Goal: Task Accomplishment & Management: Complete application form

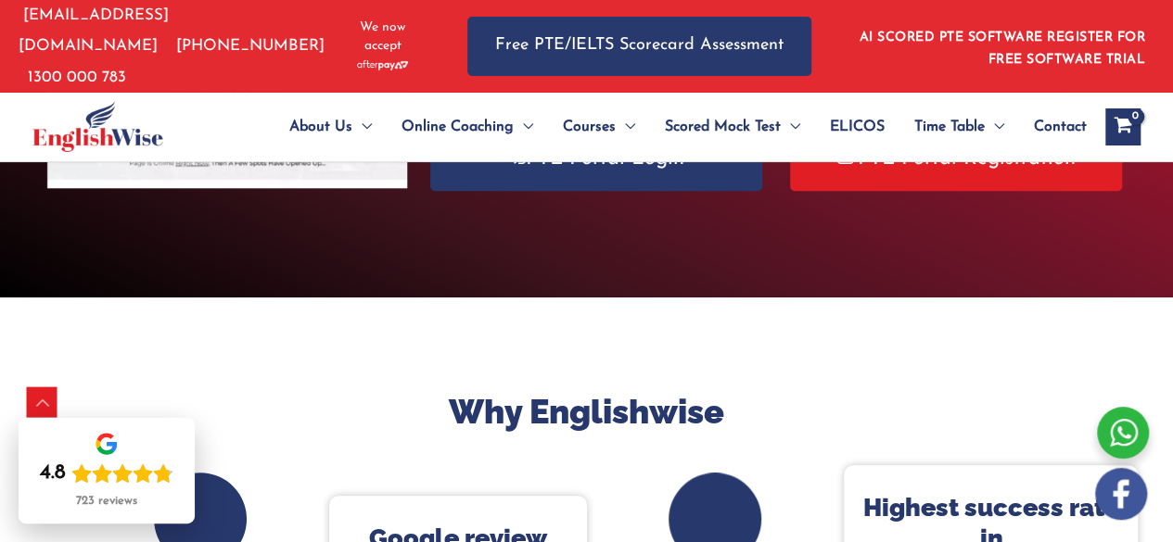
scroll to position [449, 0]
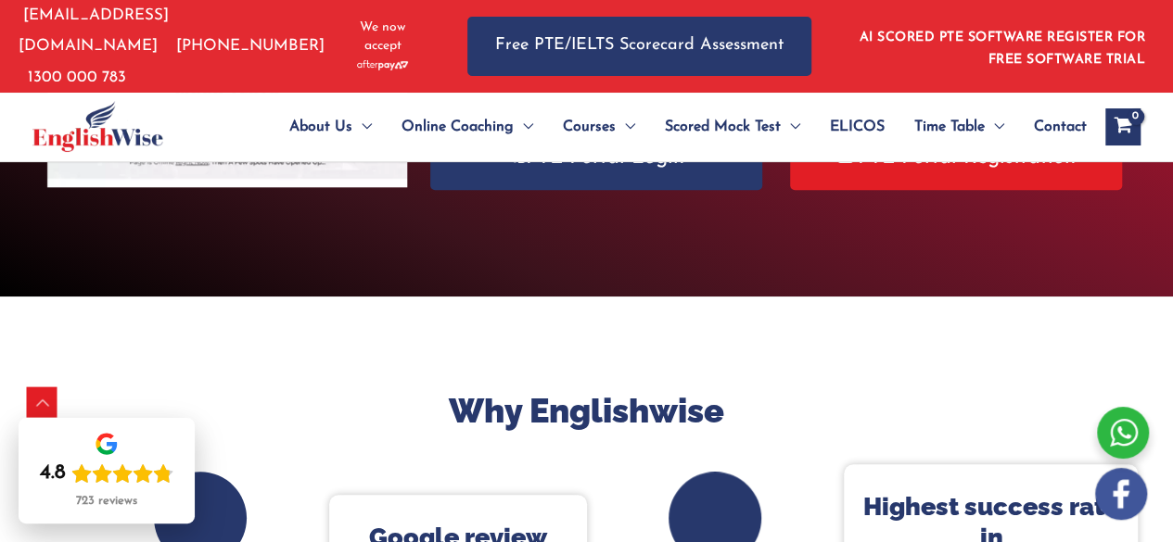
click at [1067, 36] on link "AI SCORED PTE SOFTWARE REGISTER FOR FREE SOFTWARE TRIAL" at bounding box center [1002, 49] width 286 height 36
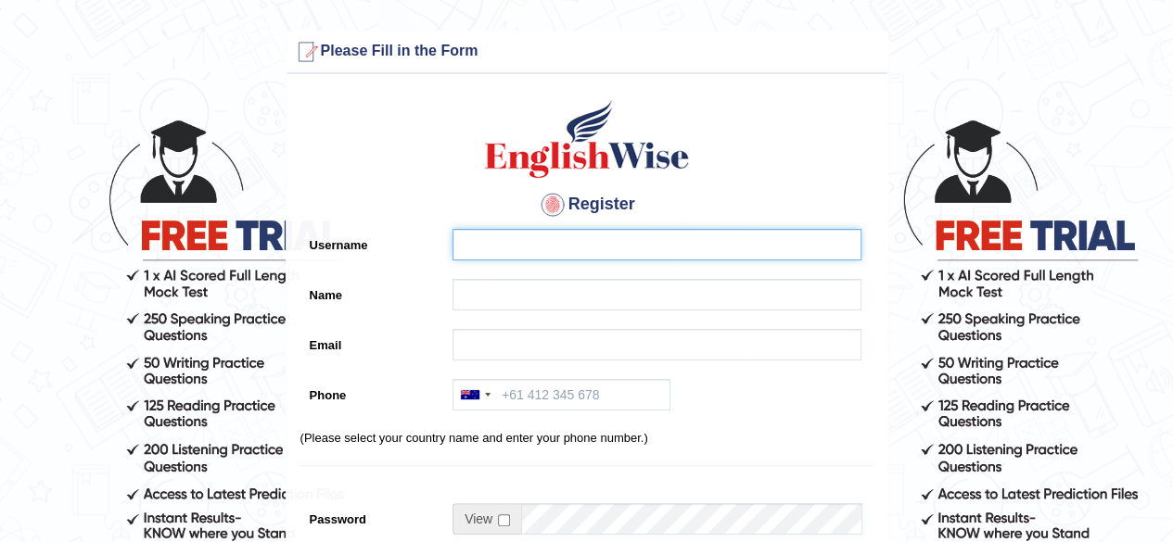
click at [520, 232] on input "Username" at bounding box center [656, 245] width 409 height 32
type input "kirandeep"
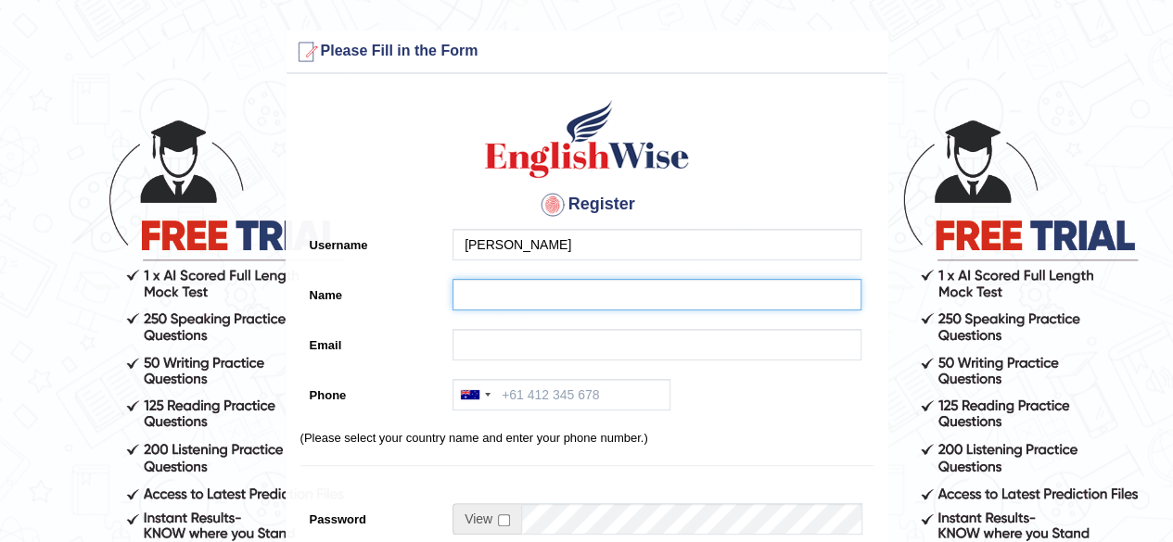
click at [476, 294] on input "Name" at bounding box center [656, 295] width 409 height 32
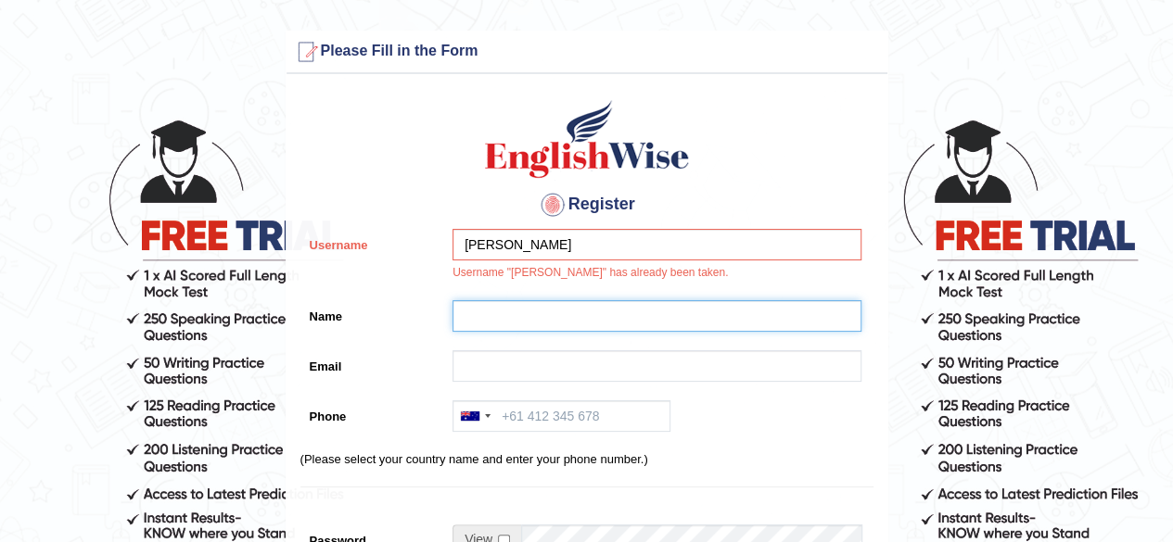
click at [577, 311] on input "Name" at bounding box center [656, 316] width 409 height 32
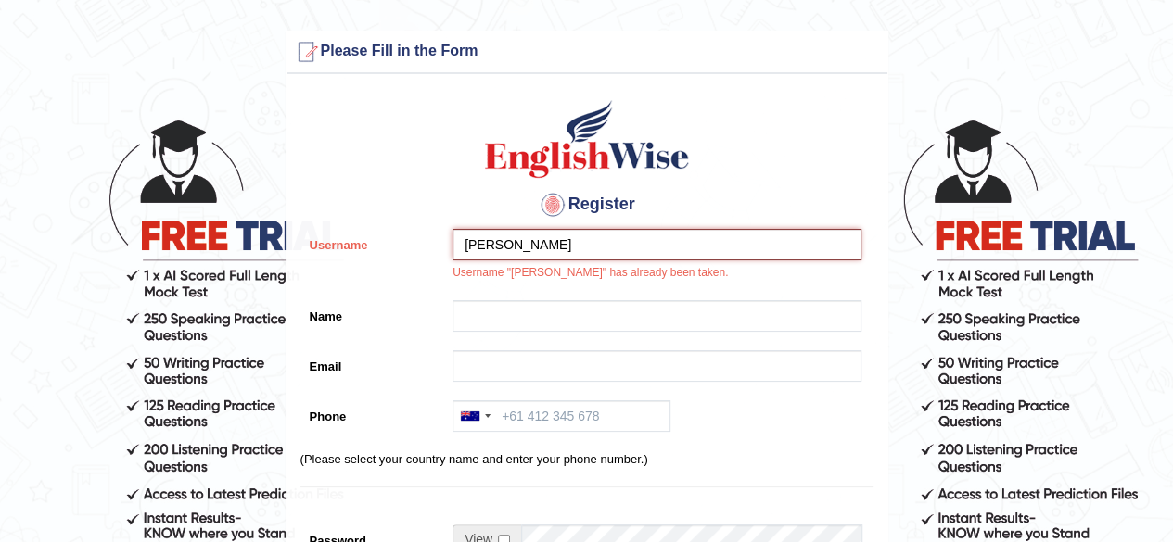
click at [536, 246] on input "kirandeep" at bounding box center [656, 245] width 409 height 32
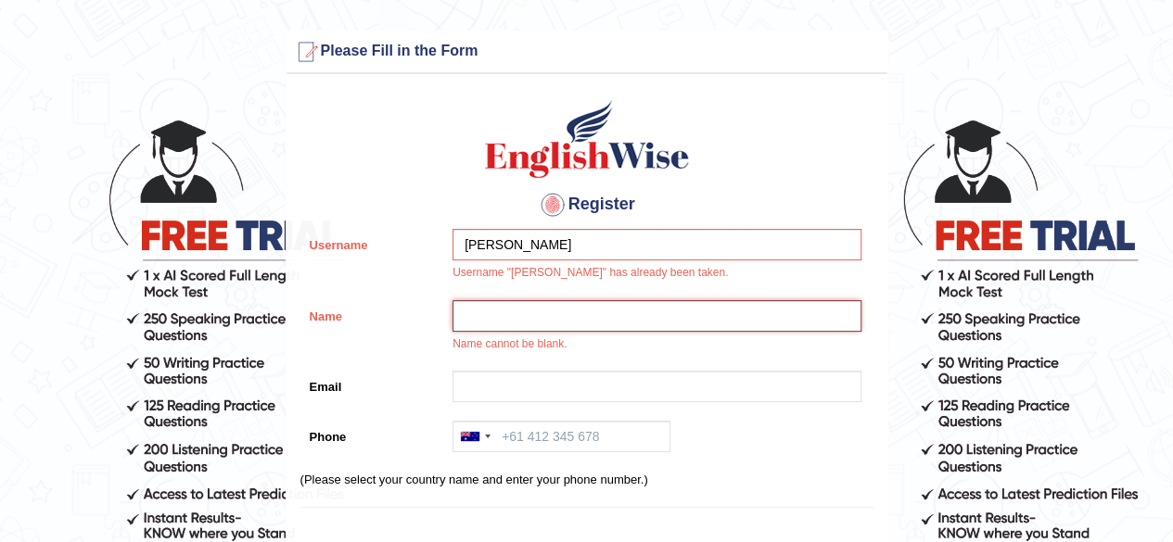
click at [478, 320] on input "Name" at bounding box center [656, 316] width 409 height 32
type input "[PERSON_NAME]"
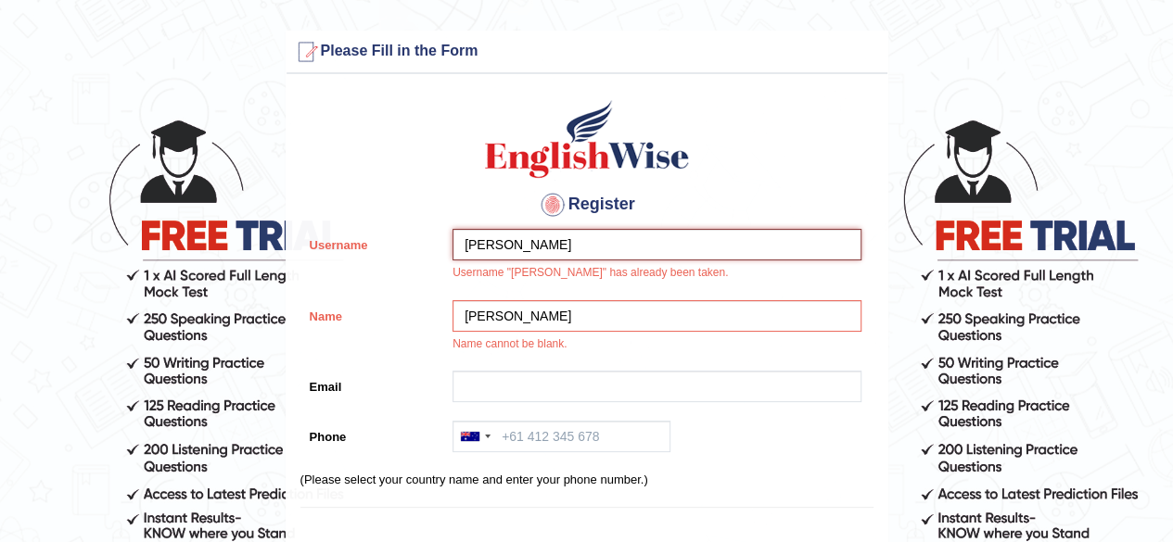
click at [533, 246] on input "kirandeep" at bounding box center [656, 245] width 409 height 32
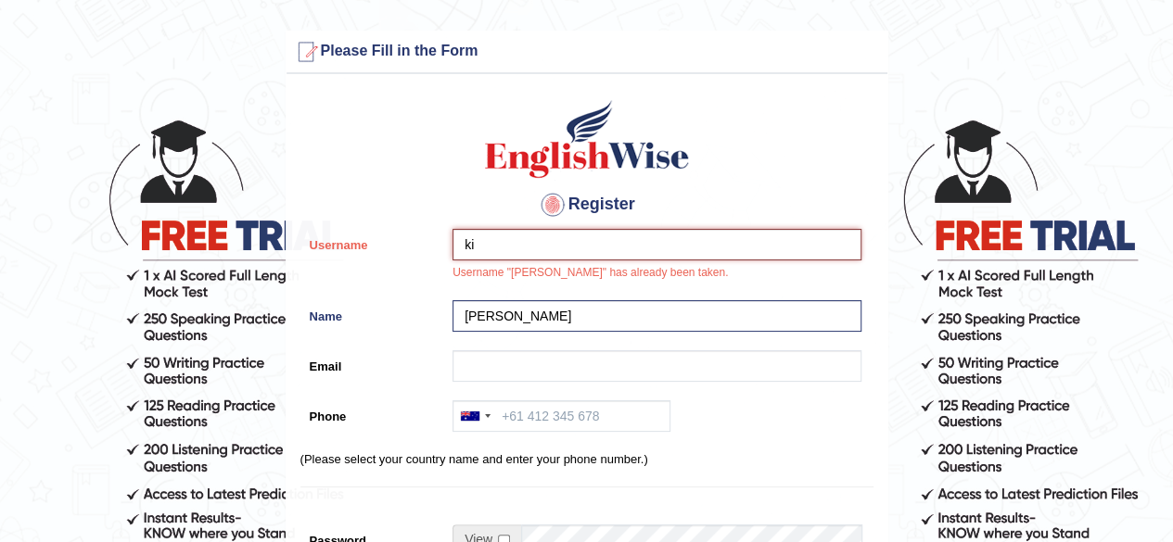
type input "k"
click at [533, 246] on input "Username" at bounding box center [656, 245] width 409 height 32
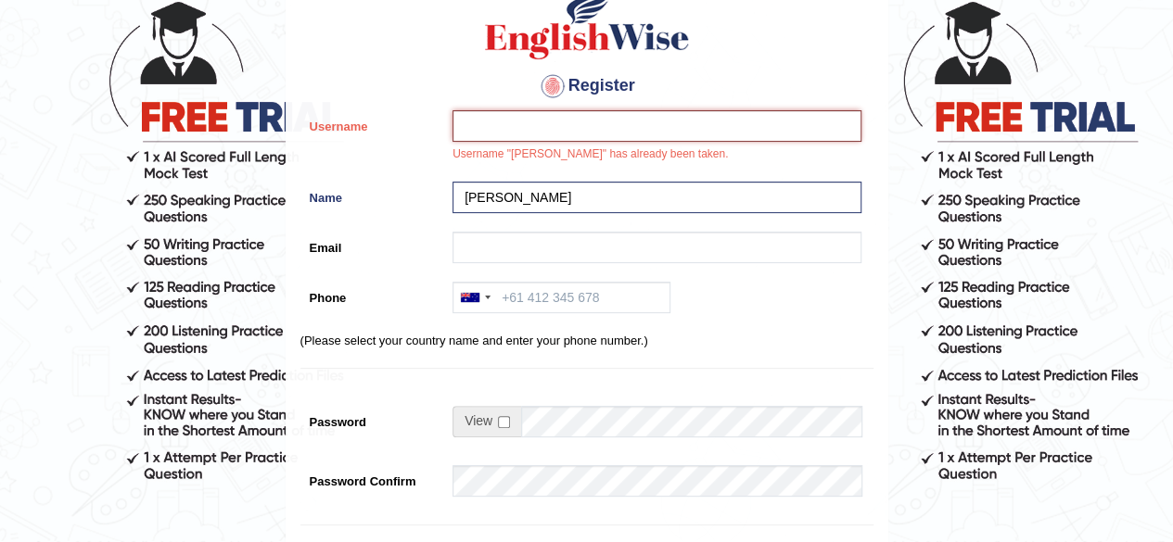
scroll to position [115, 0]
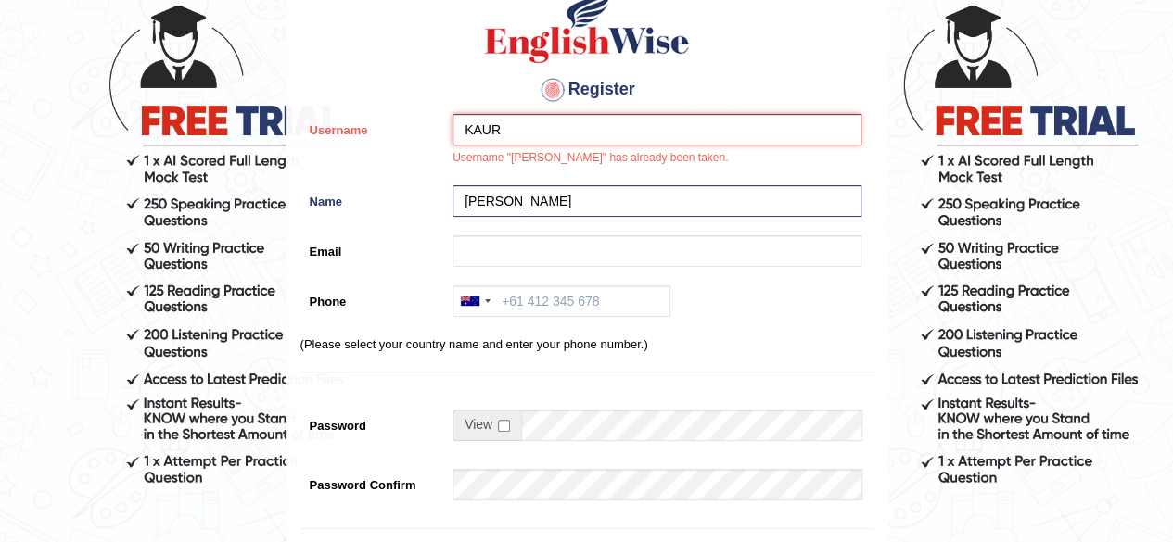
type input "KAUR"
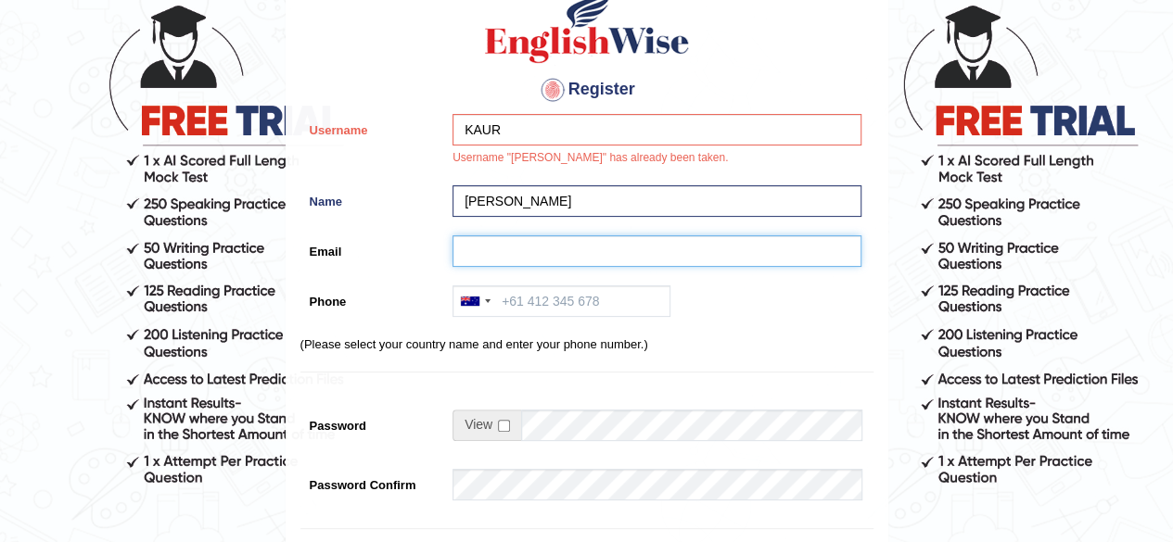
click at [525, 257] on input "Email" at bounding box center [656, 251] width 409 height 32
type input "KIRANDEEPKAURCHEEMA2@GMAIL.COM"
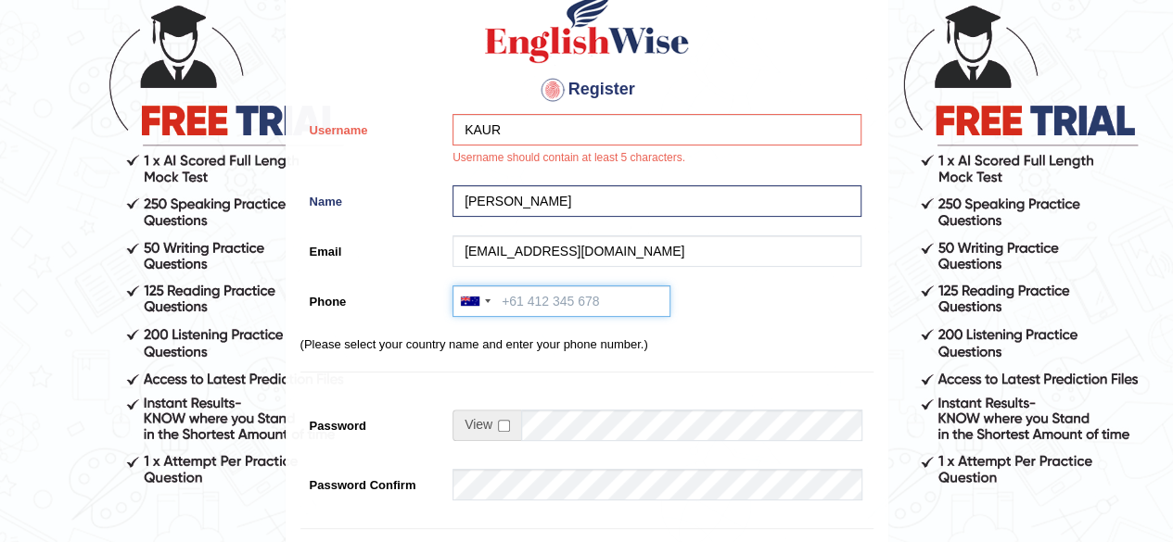
click at [532, 297] on input "Phone" at bounding box center [561, 302] width 218 height 32
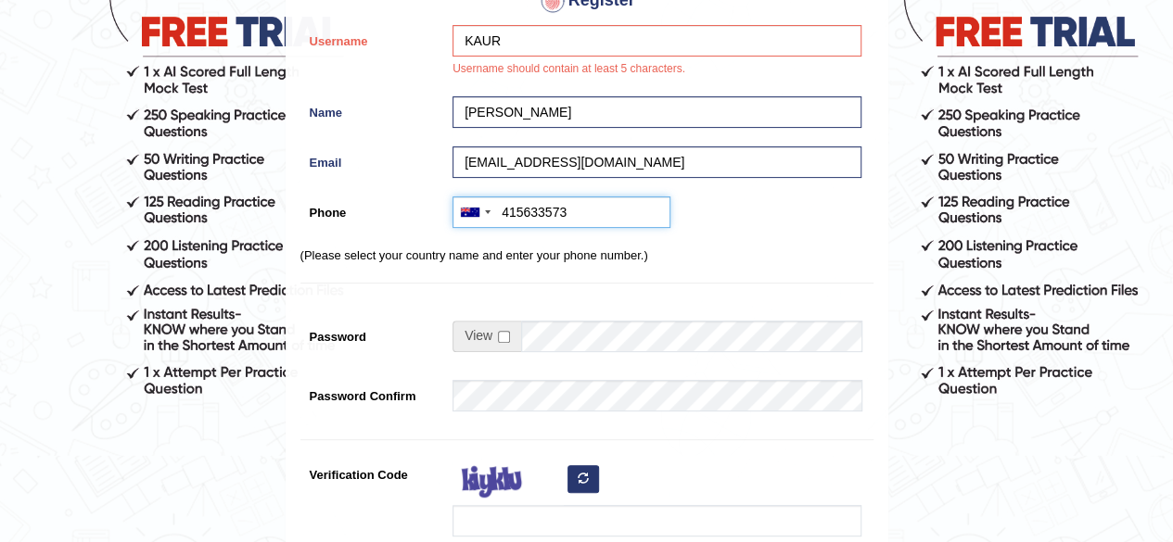
scroll to position [208, 0]
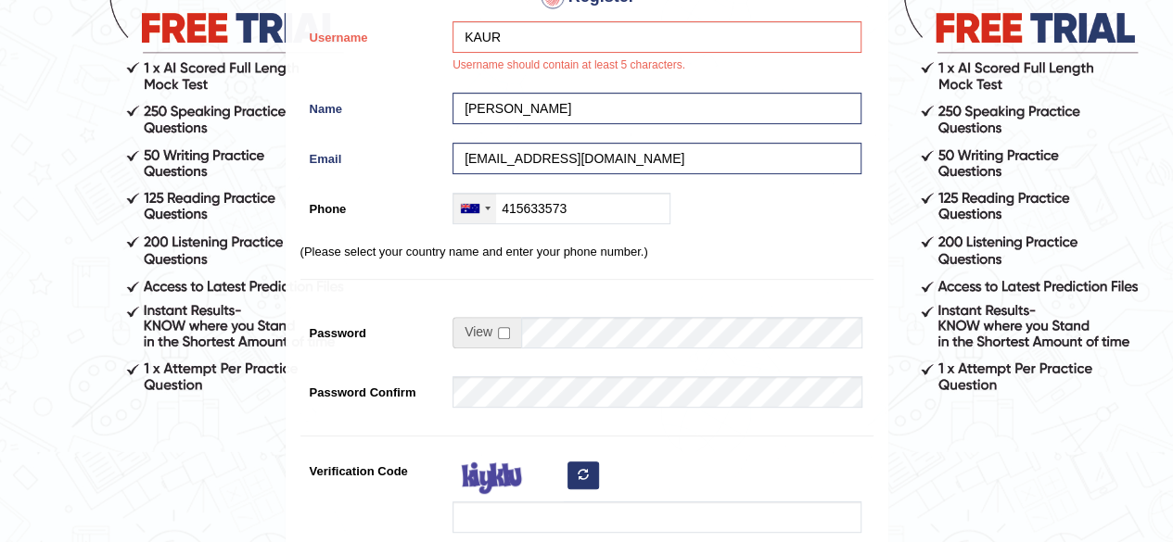
click at [487, 212] on div at bounding box center [474, 209] width 43 height 30
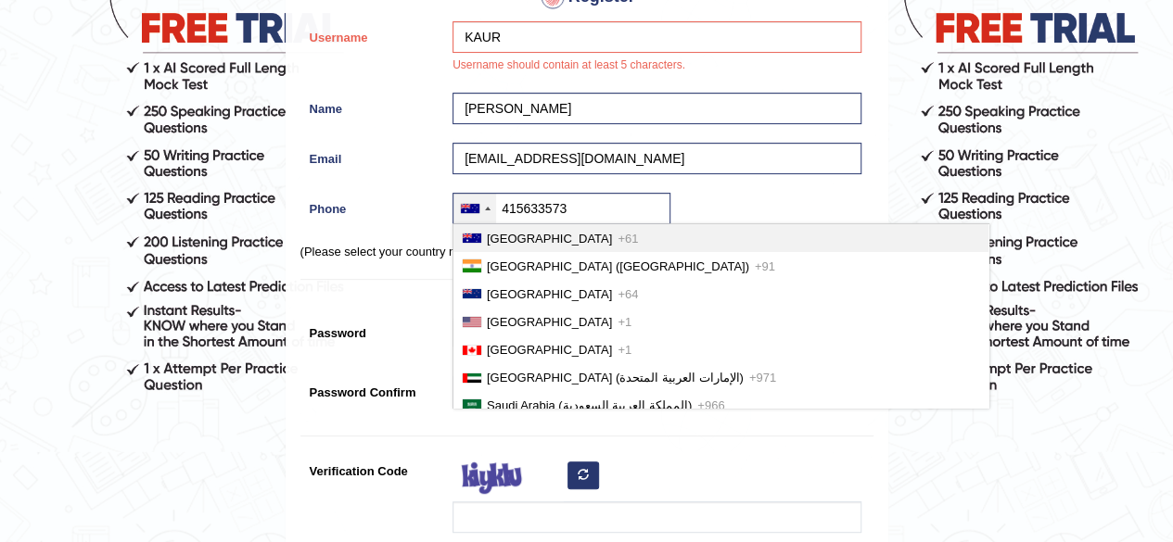
click at [493, 240] on span "Australia" at bounding box center [549, 239] width 125 height 14
type input "+61415633573"
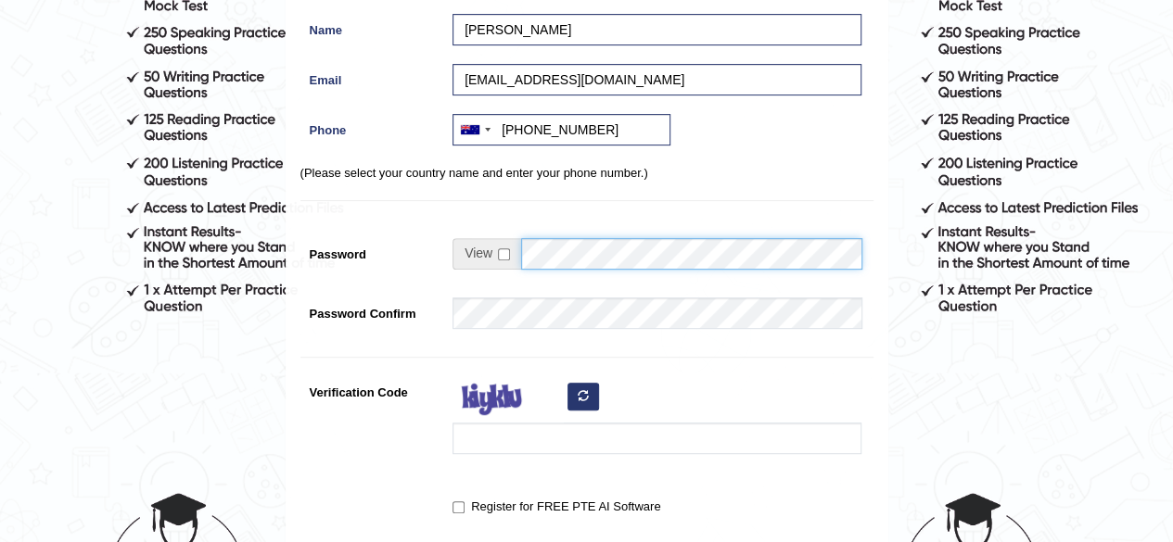
scroll to position [287, 0]
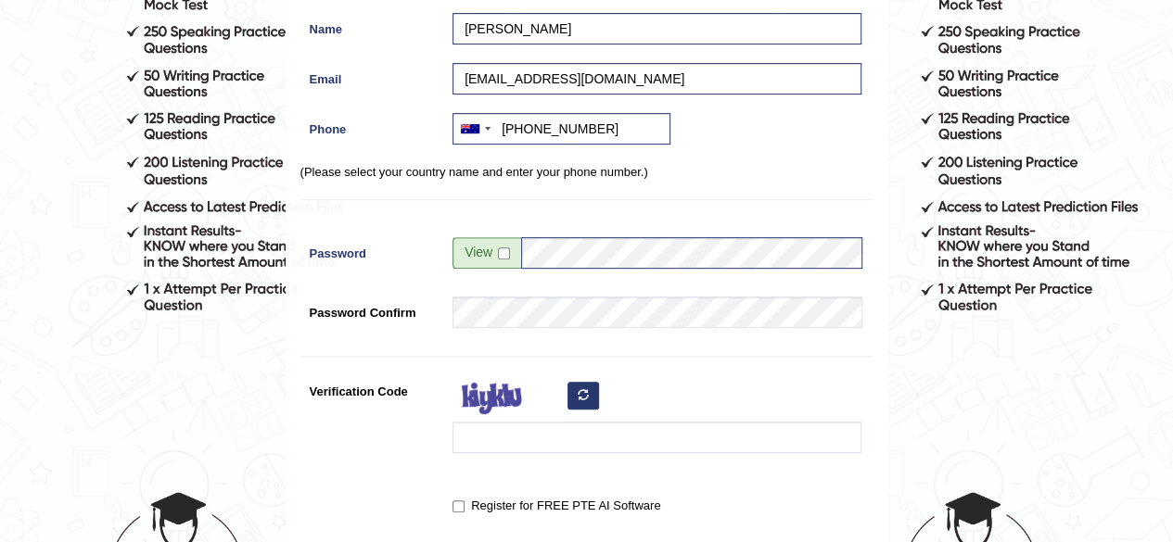
click at [670, 463] on div "Register Username KAUR Username should contain at least 5 characters. Name KIRA…" at bounding box center [586, 193] width 601 height 795
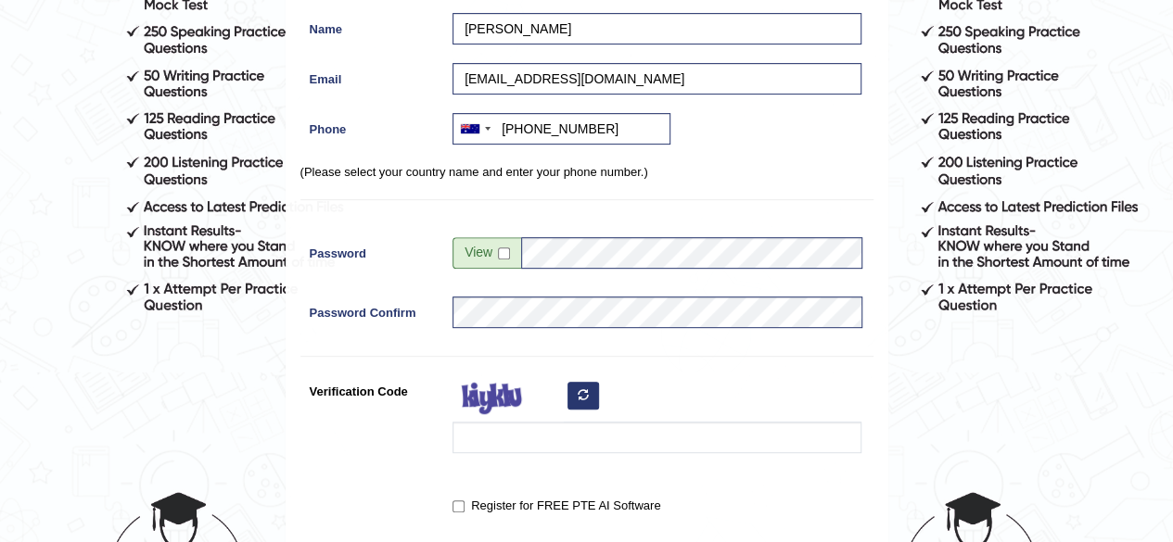
click at [577, 394] on icon "button" at bounding box center [582, 394] width 11 height 11
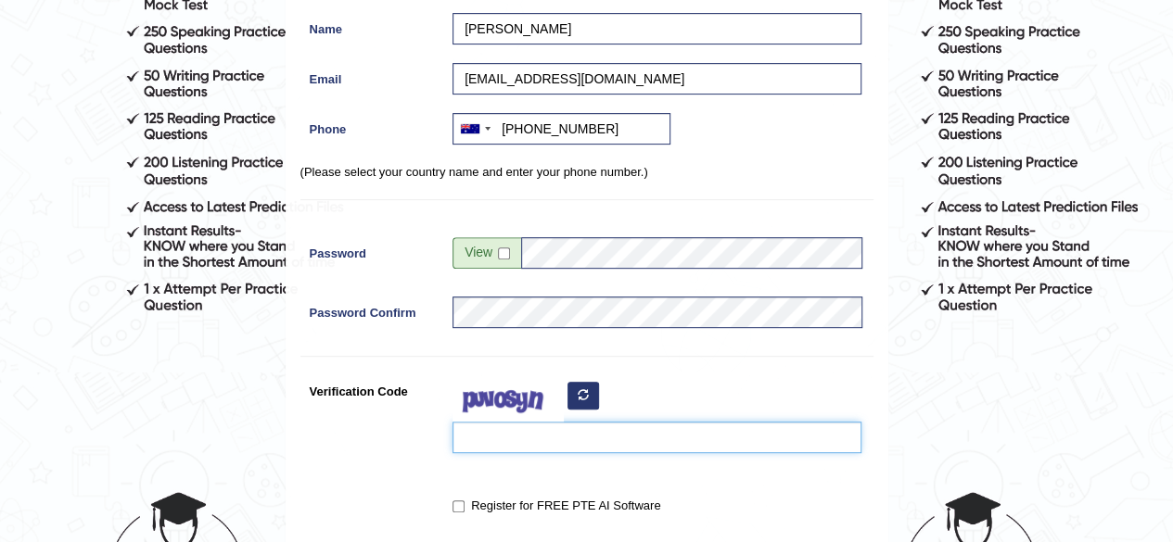
click at [536, 425] on input "Verification Code" at bounding box center [656, 438] width 409 height 32
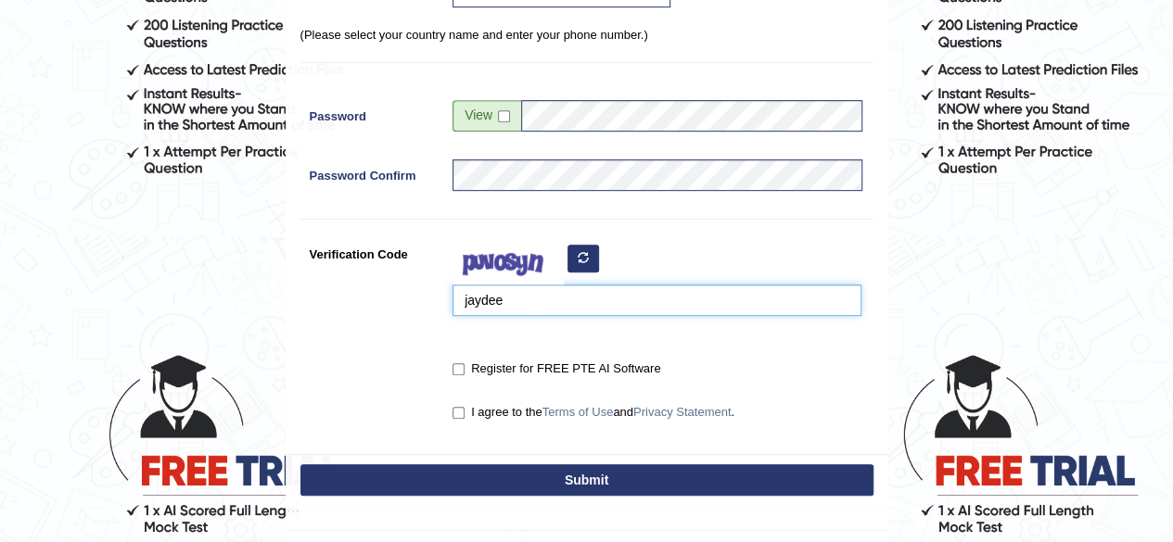
scroll to position [425, 0]
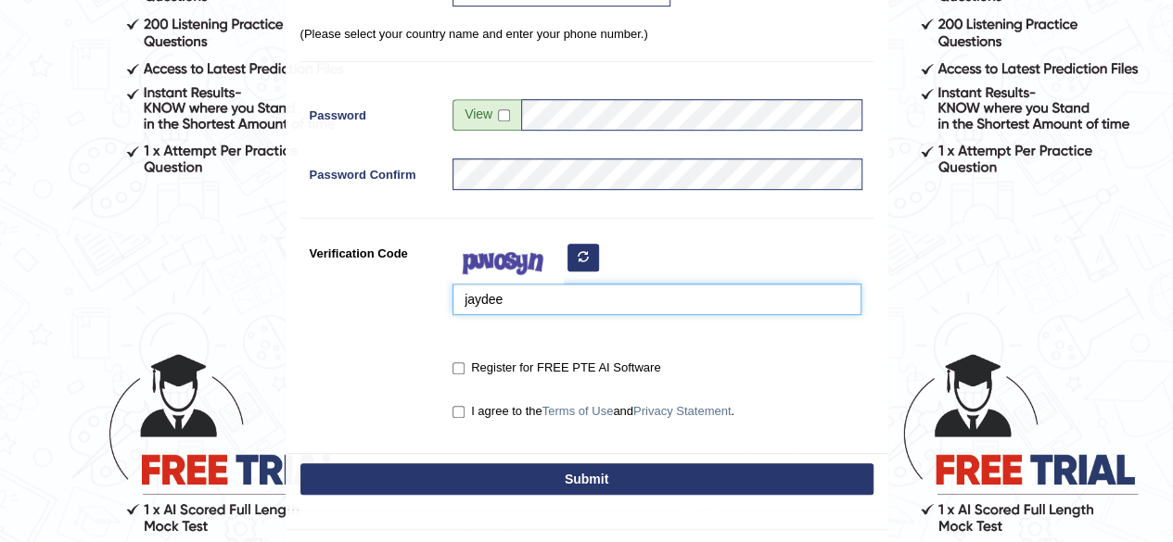
type input "jaydee"
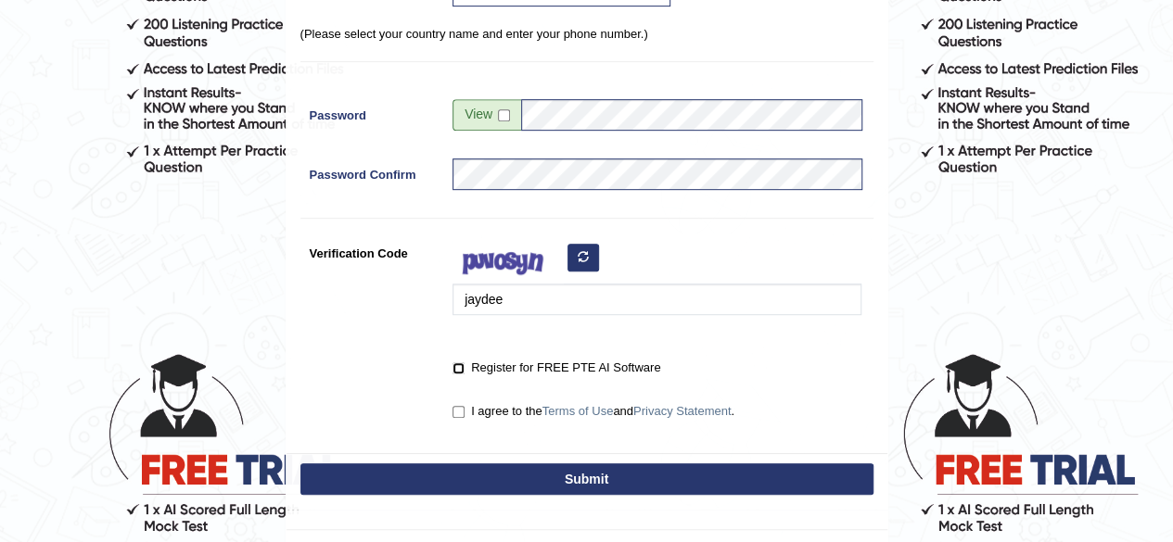
click at [462, 369] on input "Register for FREE PTE AI Software" at bounding box center [458, 368] width 12 height 12
checkbox input "true"
click at [460, 411] on input "I agree to the Terms of Use and Privacy Statement ." at bounding box center [458, 412] width 12 height 12
checkbox input "true"
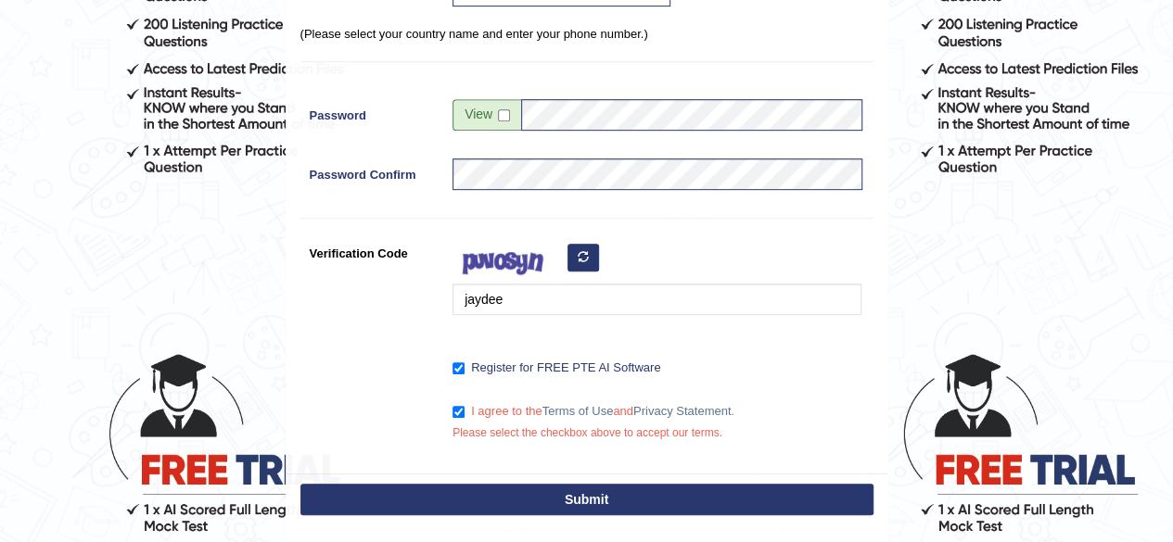
click at [588, 499] on button "Submit" at bounding box center [586, 500] width 573 height 32
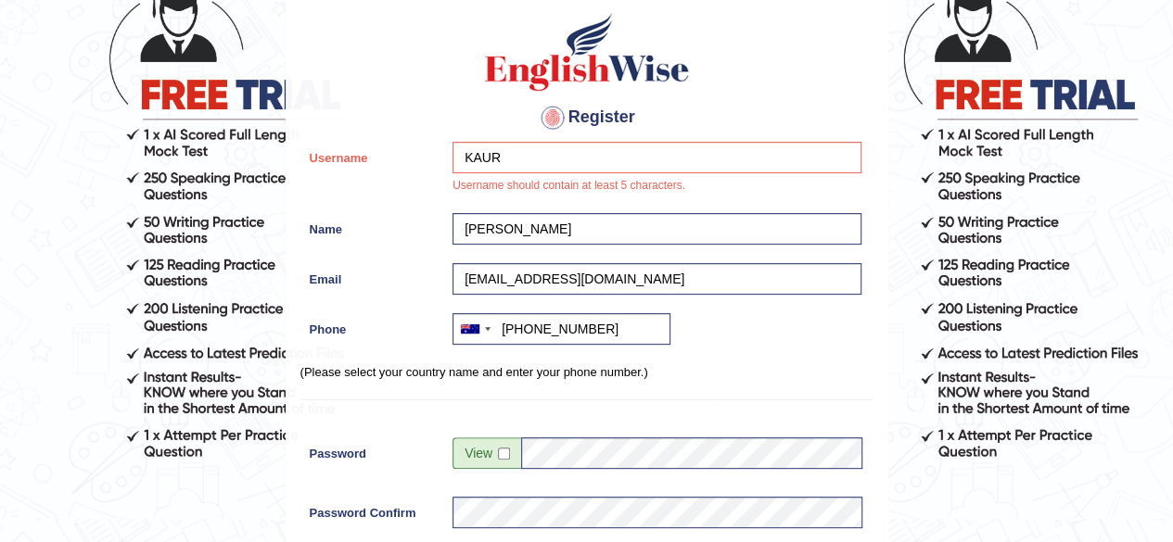
scroll to position [139, 0]
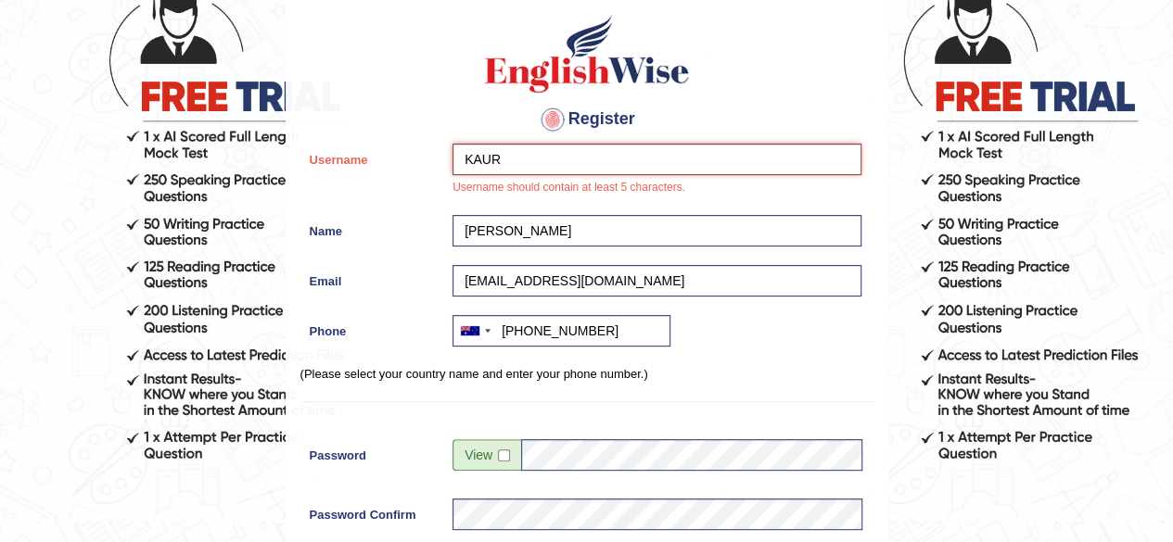
click at [462, 157] on input "KAUR" at bounding box center [656, 160] width 409 height 32
type input "CKAUR"
click at [423, 235] on label "Name" at bounding box center [372, 227] width 144 height 25
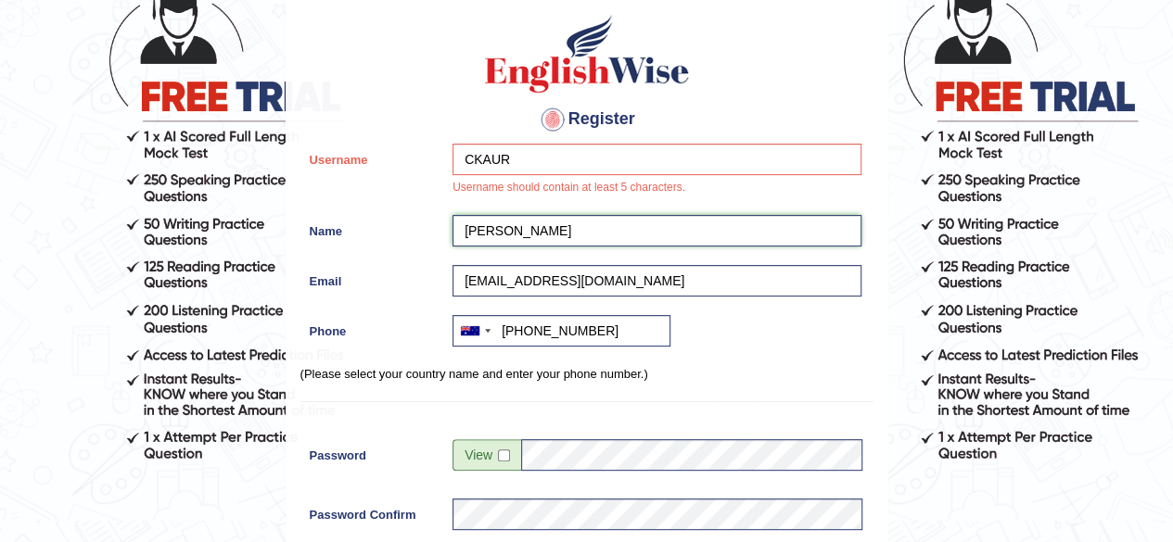
click at [452, 235] on input "[PERSON_NAME]" at bounding box center [656, 231] width 409 height 32
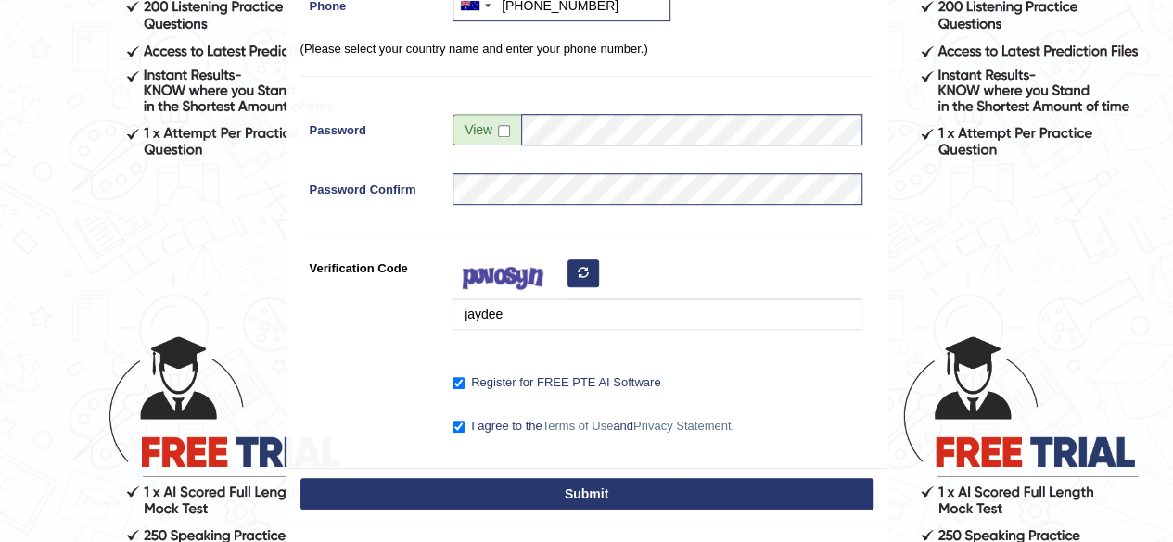
scroll to position [445, 0]
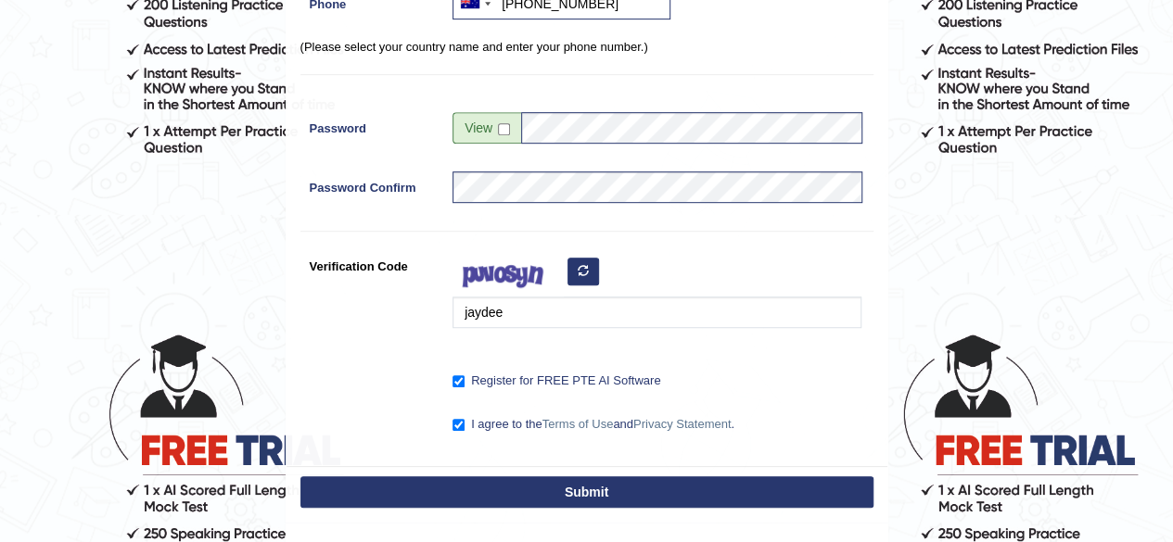
click at [588, 493] on button "Submit" at bounding box center [586, 492] width 573 height 32
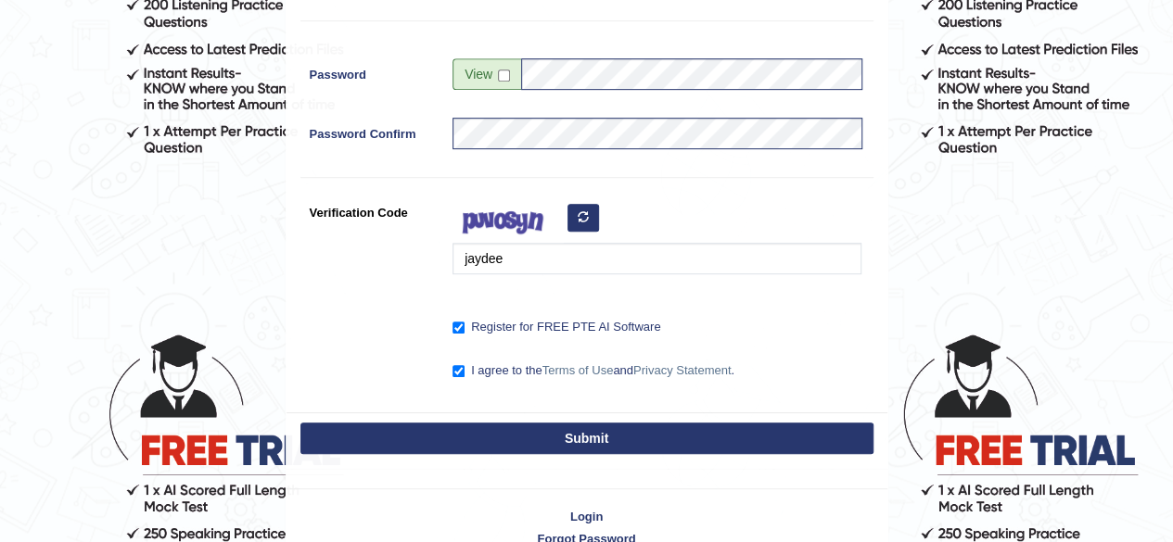
scroll to position [391, 0]
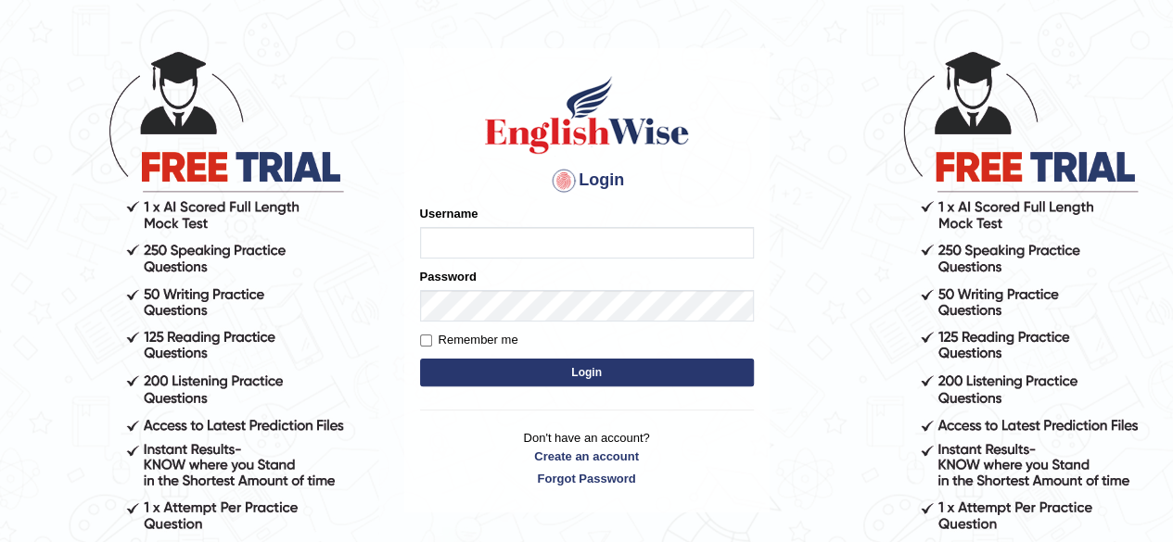
scroll to position [66, 0]
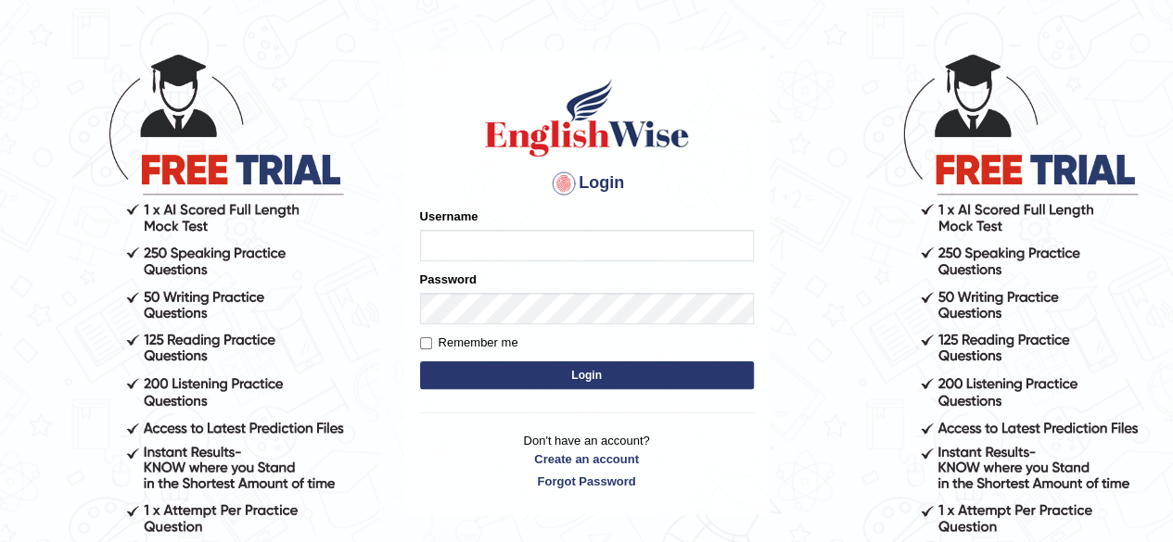
click at [536, 246] on input "Username" at bounding box center [587, 246] width 334 height 32
type input "CKAUR"
click at [488, 372] on button "Login" at bounding box center [587, 376] width 334 height 28
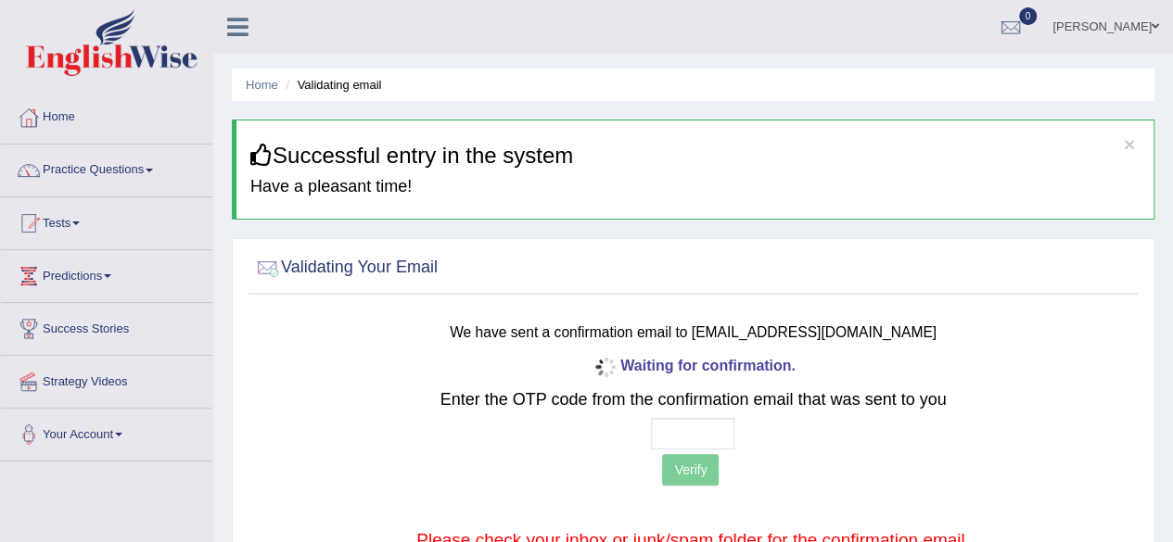
click at [998, 374] on div "Waiting for confirmation. Enter the OTP code from the confirmation email that w…" at bounding box center [693, 482] width 730 height 260
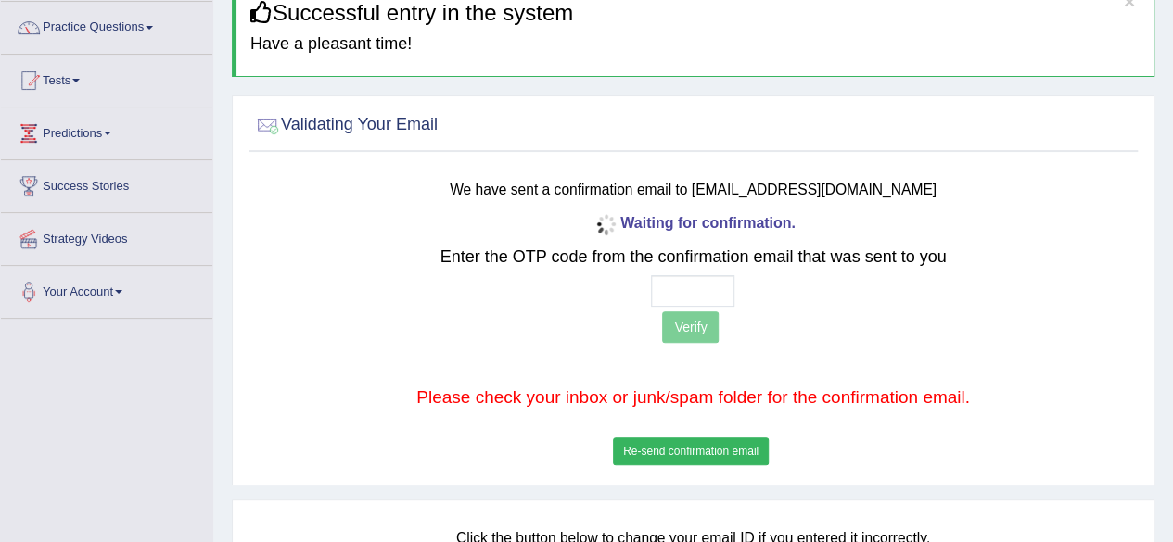
scroll to position [146, 0]
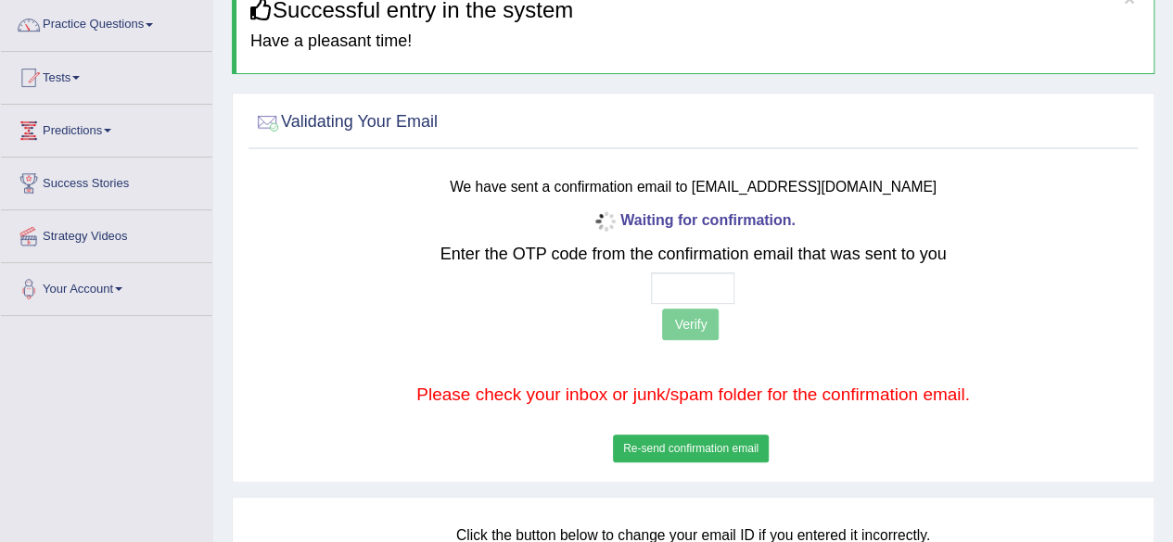
click at [703, 442] on button "Re-send confirmation email" at bounding box center [691, 449] width 156 height 28
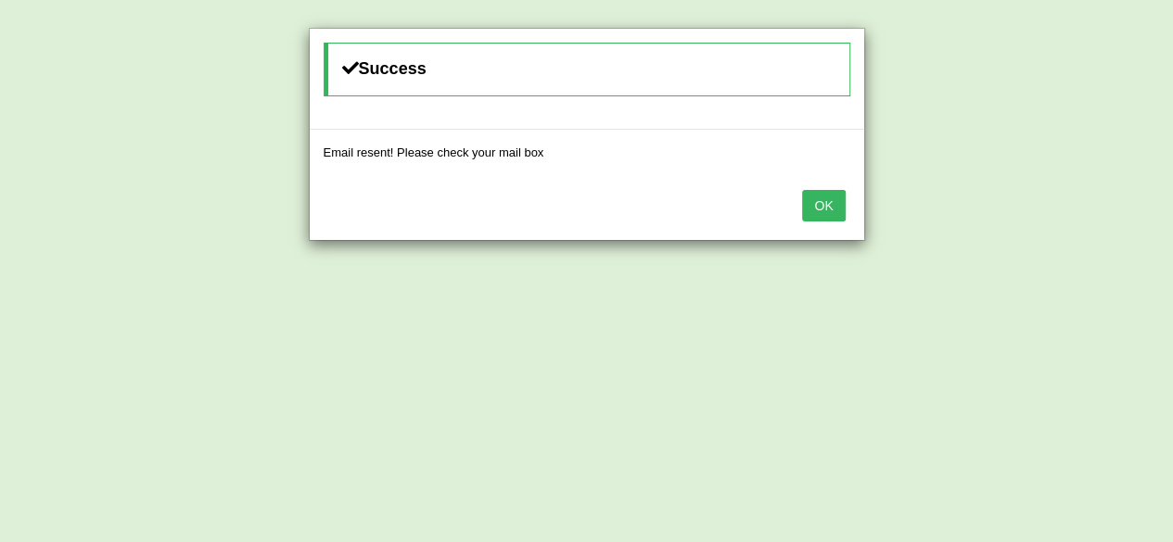
click at [831, 195] on button "OK" at bounding box center [823, 206] width 43 height 32
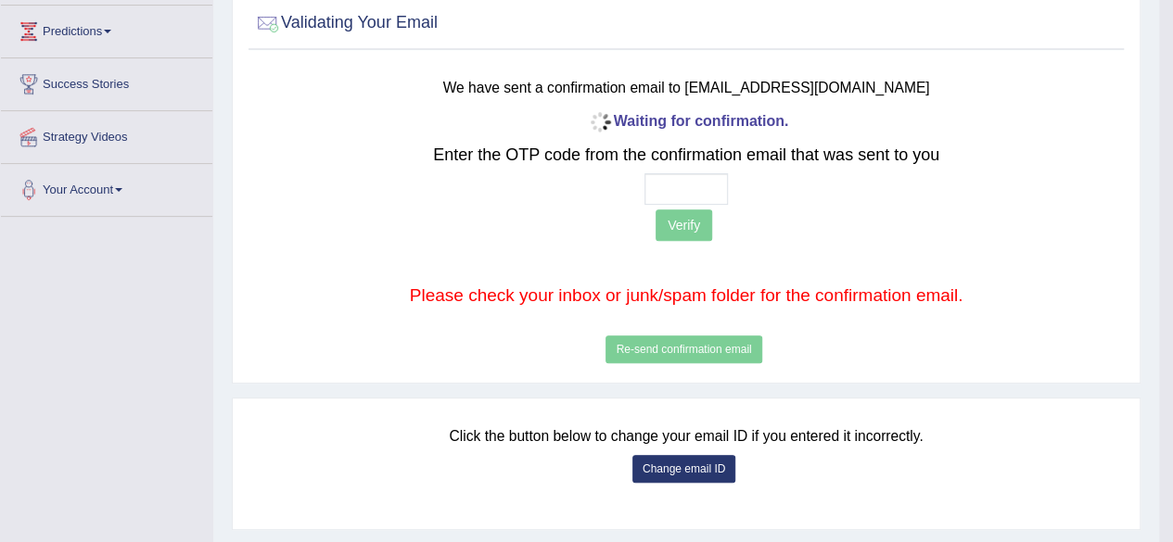
scroll to position [246, 0]
click at [690, 190] on input "text" at bounding box center [685, 188] width 83 height 32
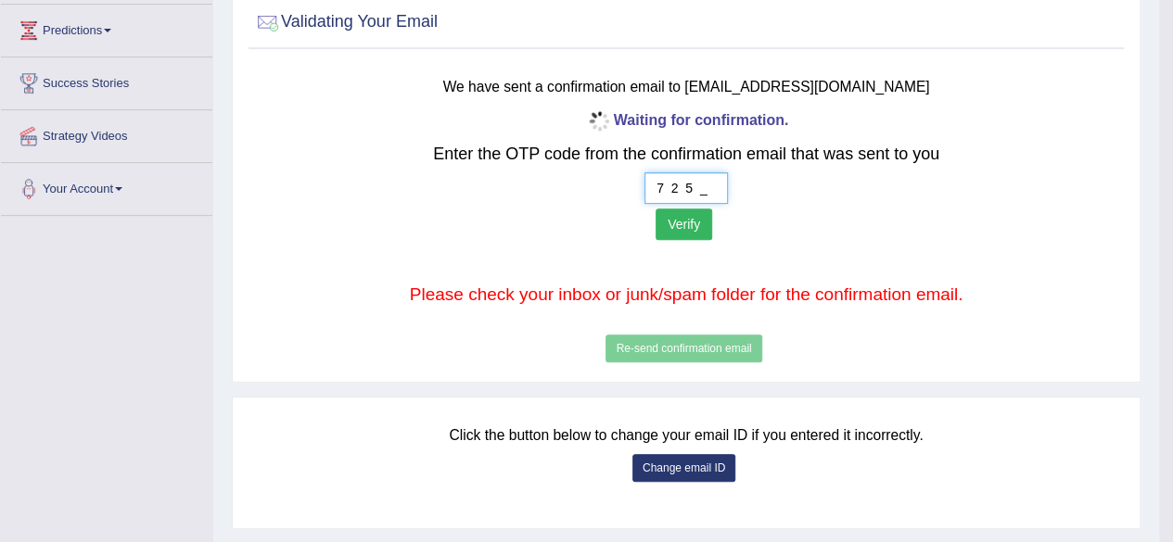
type input "7 2 5 1"
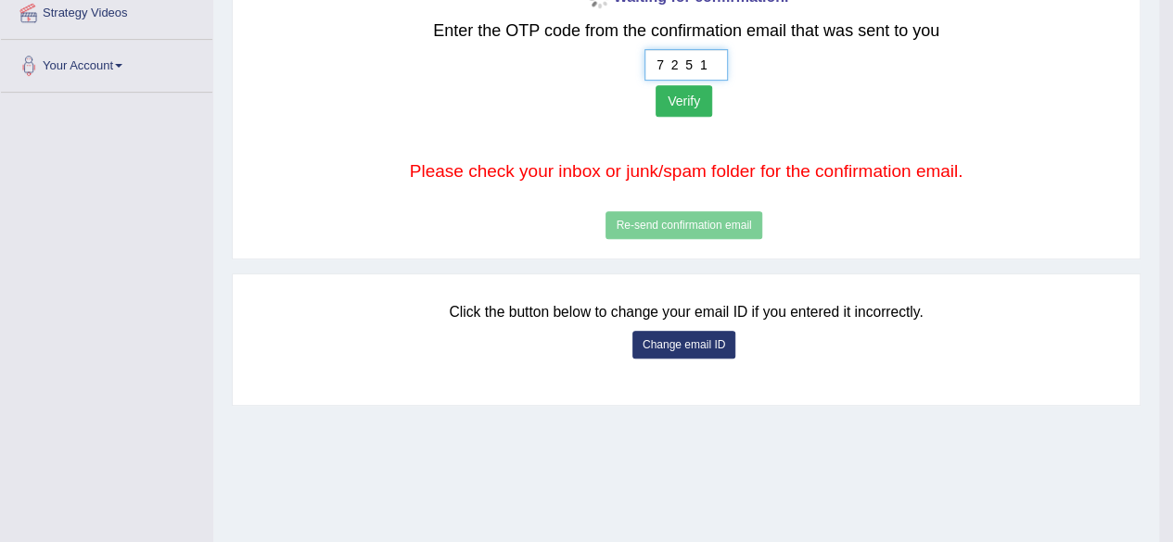
scroll to position [321, 0]
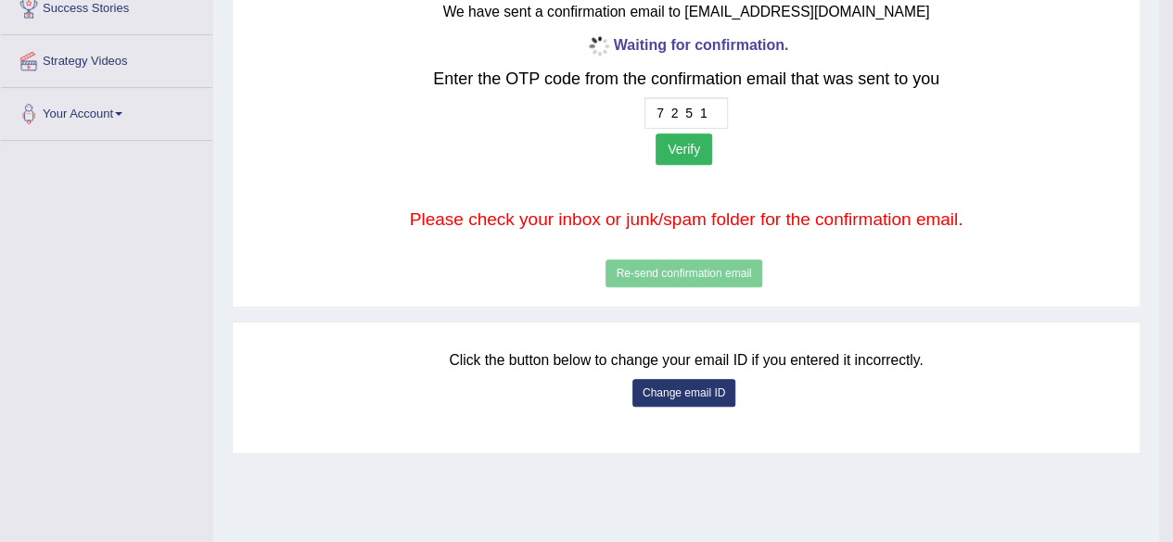
click at [683, 148] on button "Verify" at bounding box center [683, 149] width 57 height 32
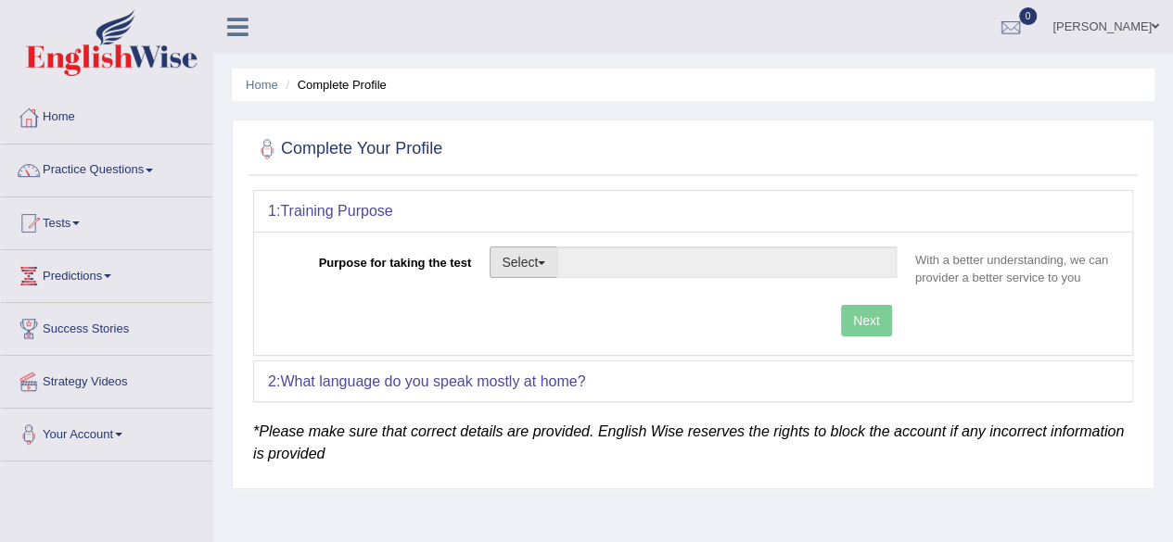
click at [536, 266] on button "Select" at bounding box center [523, 263] width 68 height 32
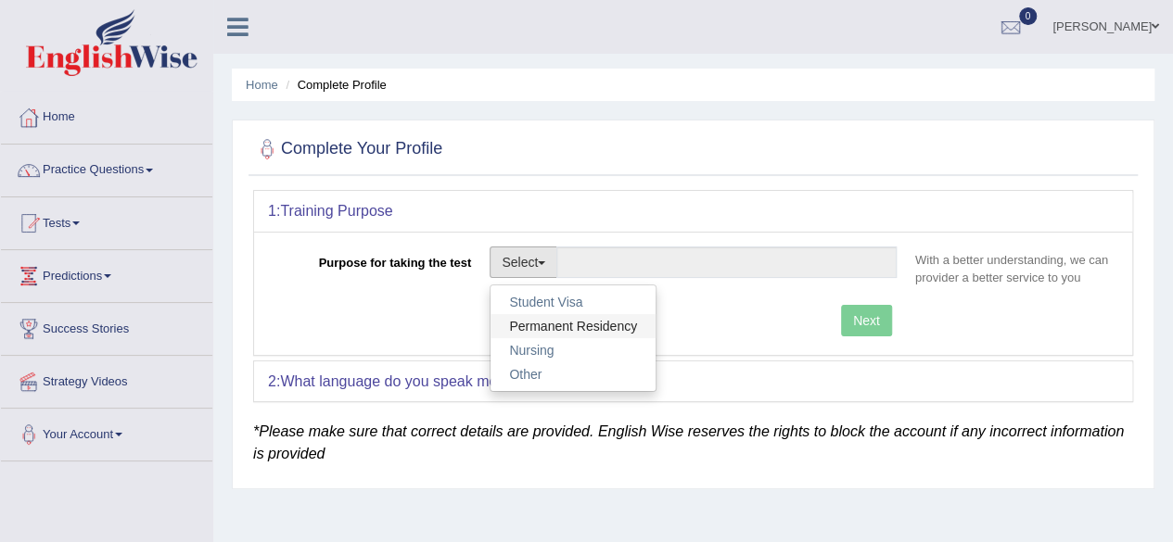
click at [558, 325] on link "Permanent Residency" at bounding box center [572, 326] width 165 height 24
type input "Permanent Residency"
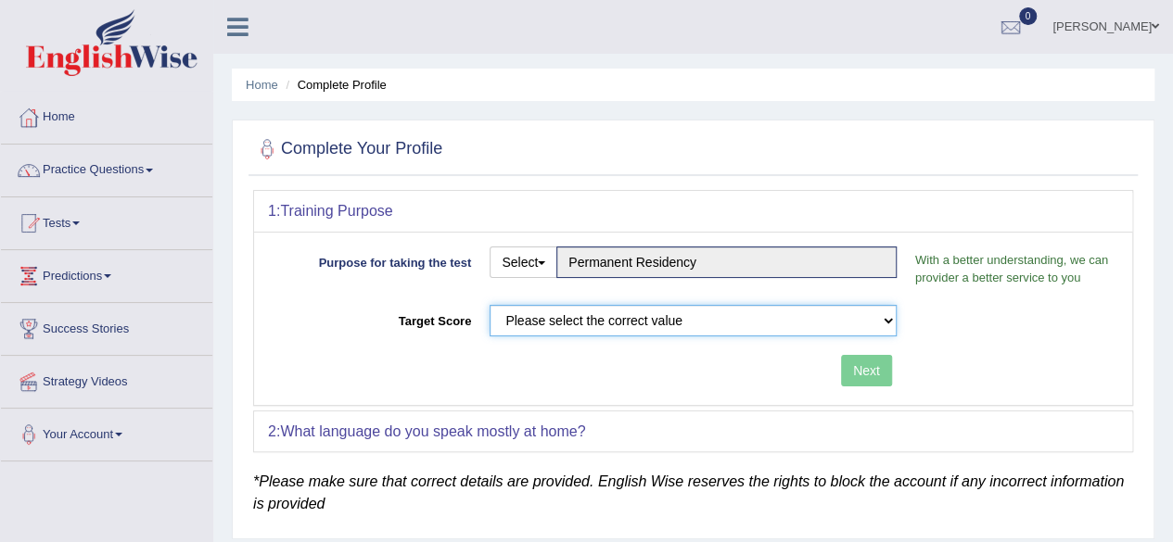
click at [558, 325] on select "Please select the correct value 50 (6 bands) 58 (6.5 bands) 65 (7 bands) 79 (8 …" at bounding box center [692, 321] width 407 height 32
select select "65"
click at [489, 305] on select "Please select the correct value 50 (6 bands) 58 (6.5 bands) 65 (7 bands) 79 (8 …" at bounding box center [692, 321] width 407 height 32
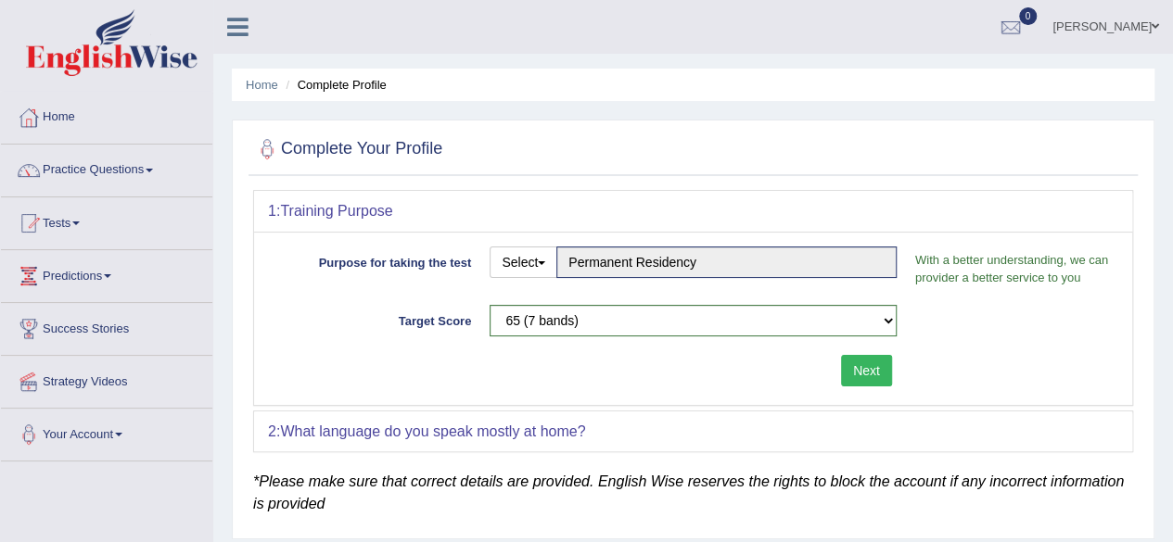
click at [855, 375] on button "Next" at bounding box center [866, 371] width 51 height 32
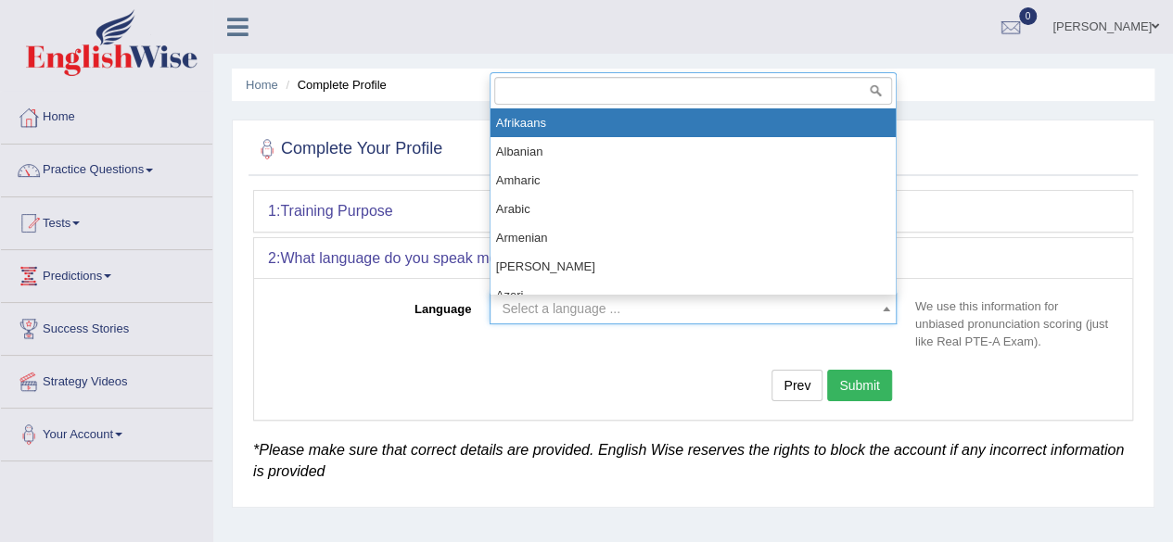
click at [817, 301] on span "Select a language ..." at bounding box center [687, 308] width 372 height 19
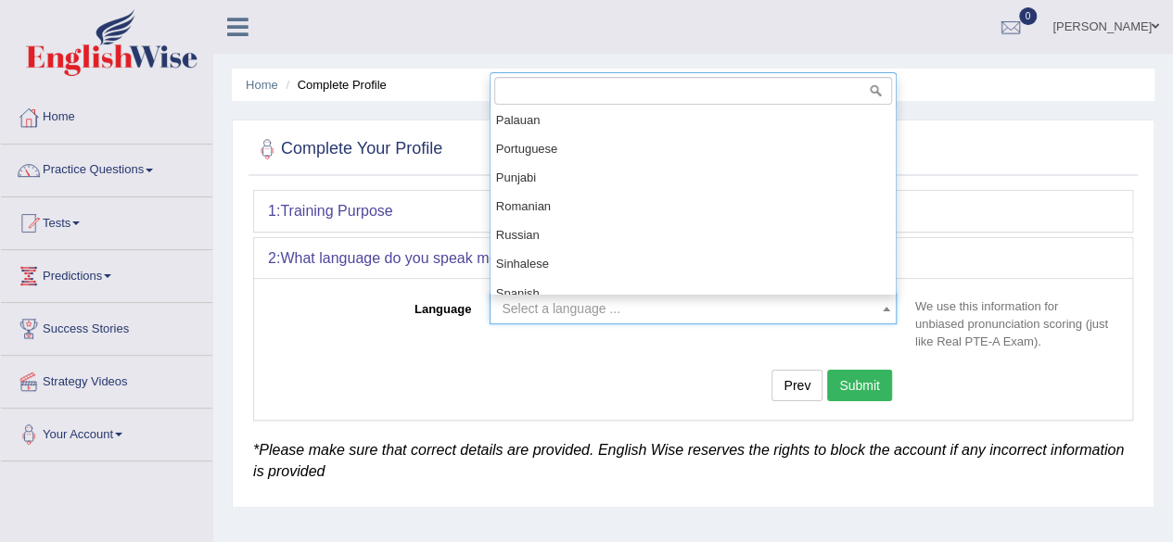
scroll to position [1157, 0]
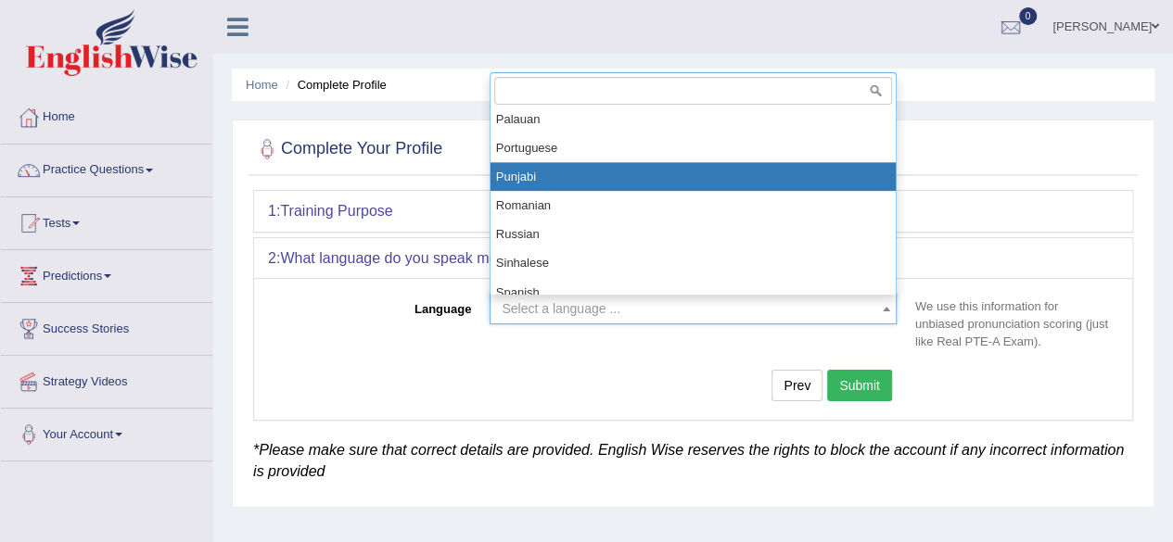
select select "Punjabi"
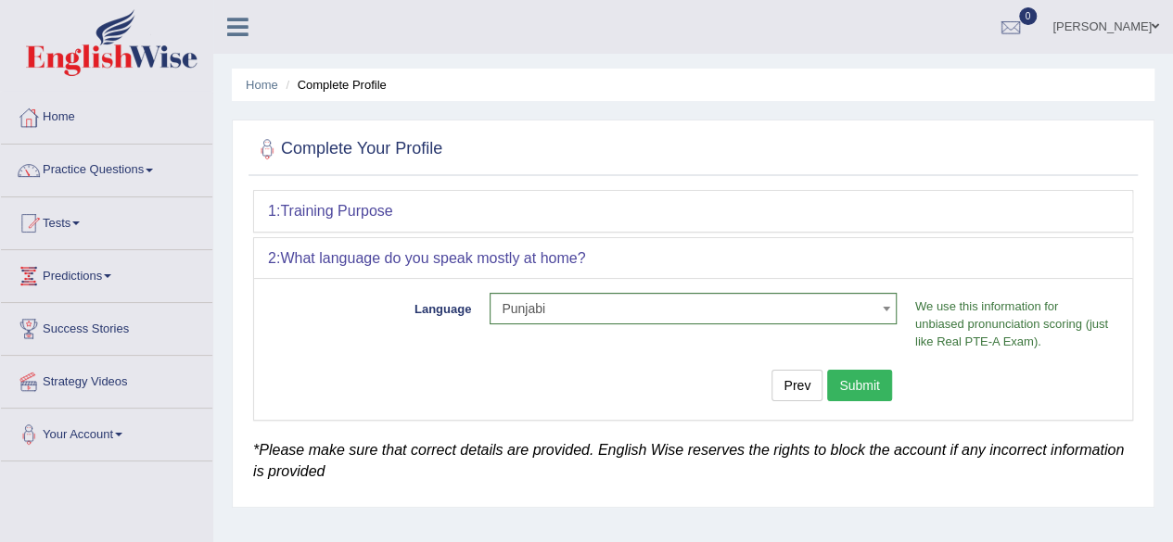
click at [861, 379] on button "Submit" at bounding box center [859, 386] width 65 height 32
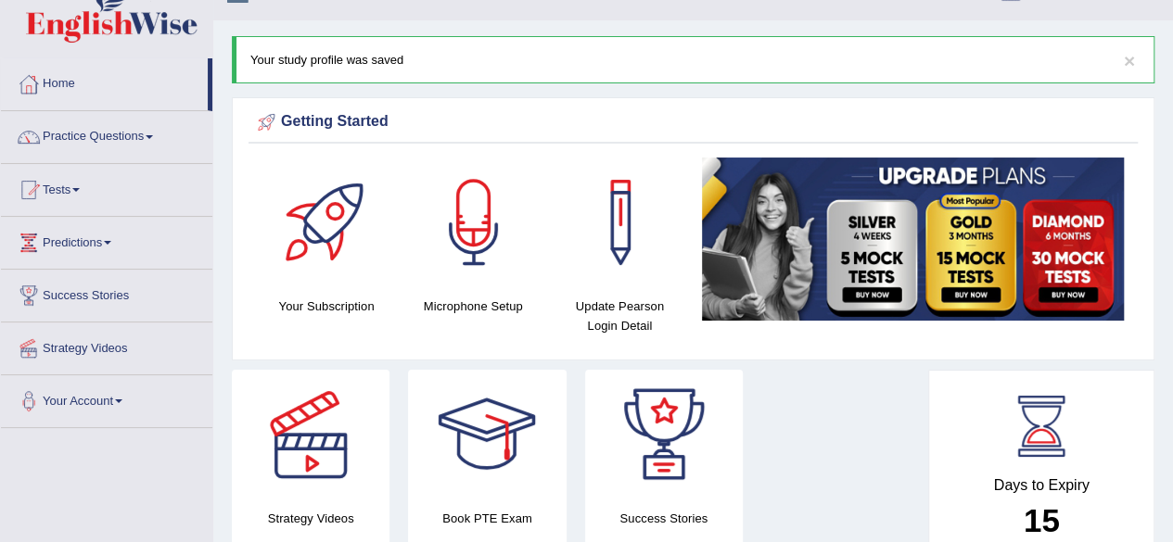
scroll to position [32, 0]
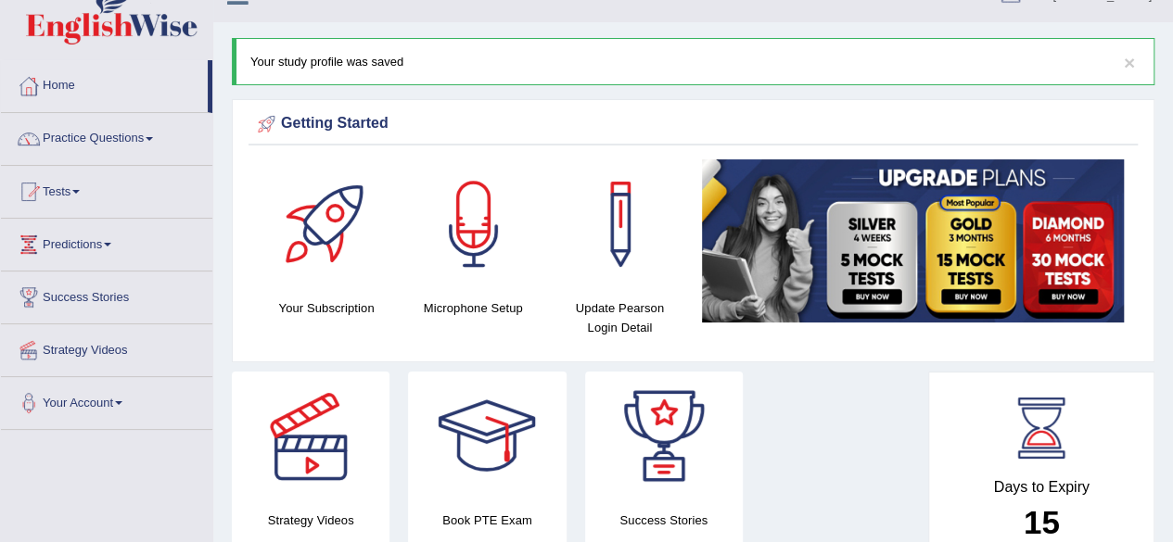
click at [494, 305] on h4 "Microphone Setup" at bounding box center [473, 307] width 128 height 19
click at [345, 309] on h4 "Your Subscription" at bounding box center [326, 307] width 128 height 19
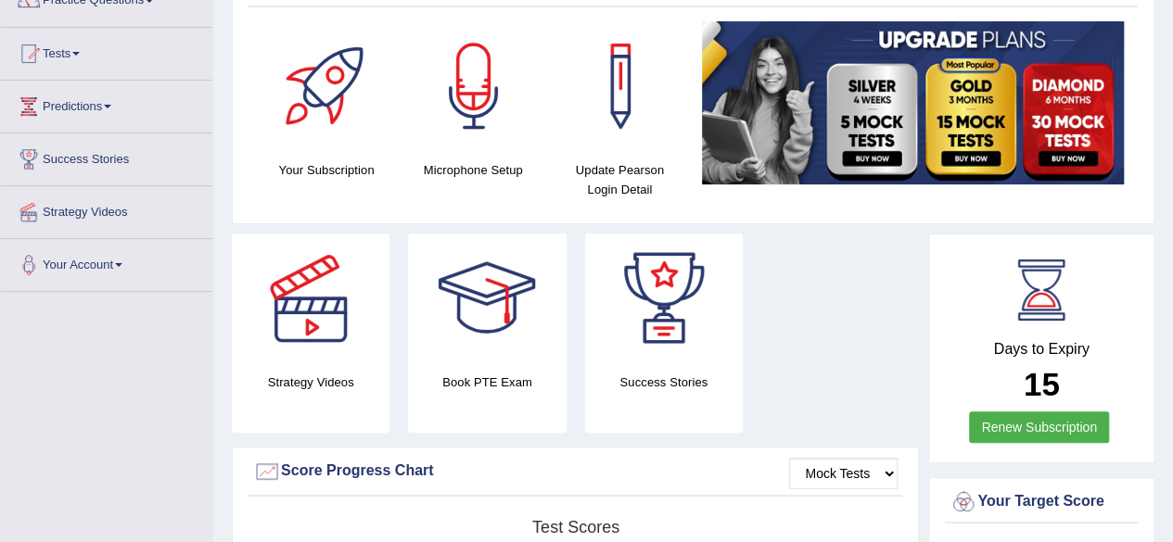
scroll to position [171, 0]
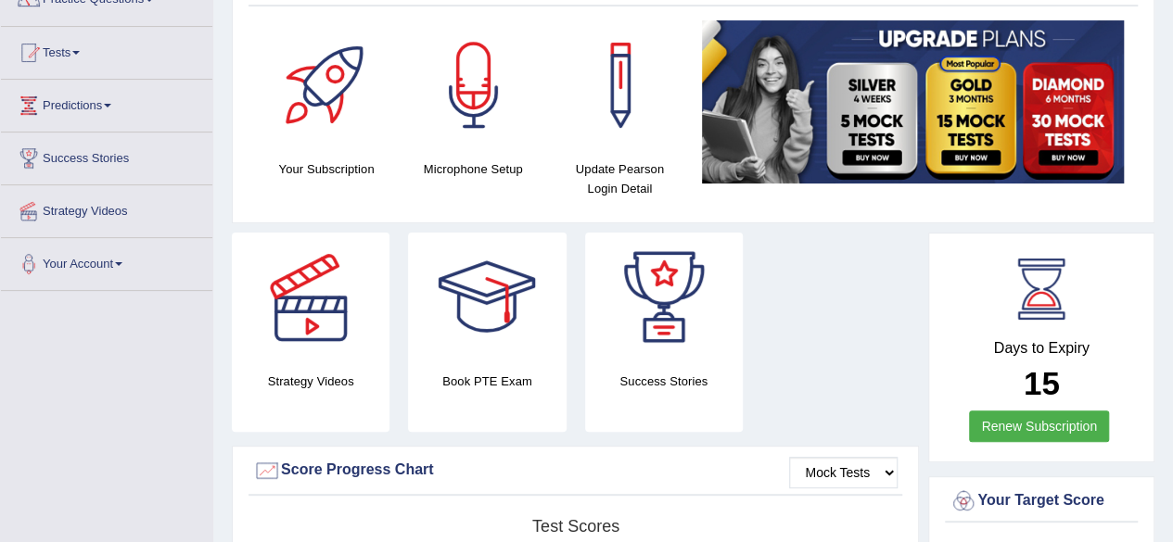
click at [484, 298] on div at bounding box center [487, 298] width 130 height 130
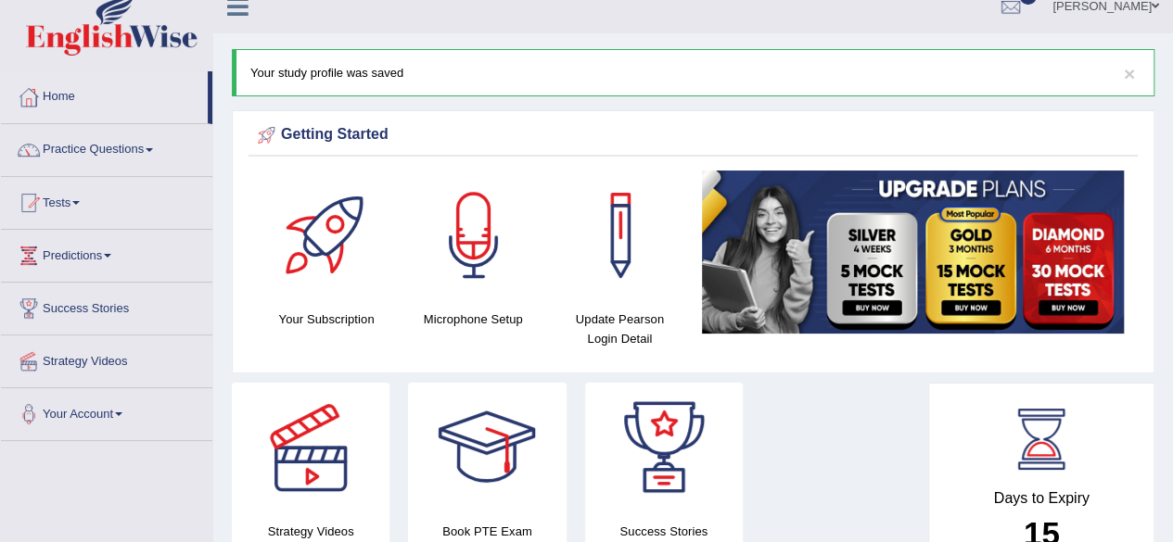
scroll to position [19, 0]
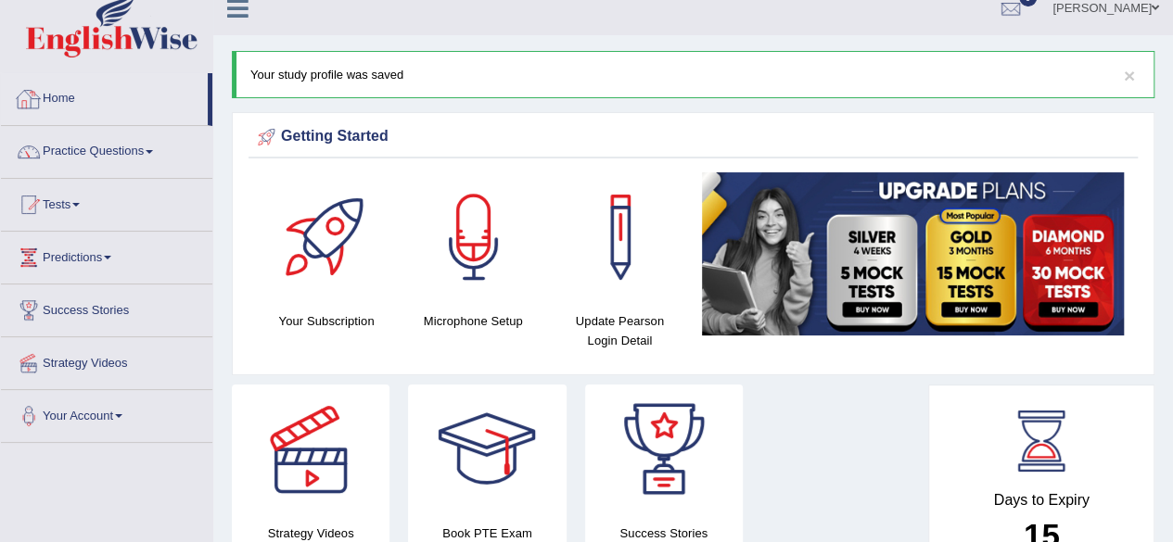
click at [70, 101] on link "Home" at bounding box center [104, 96] width 207 height 46
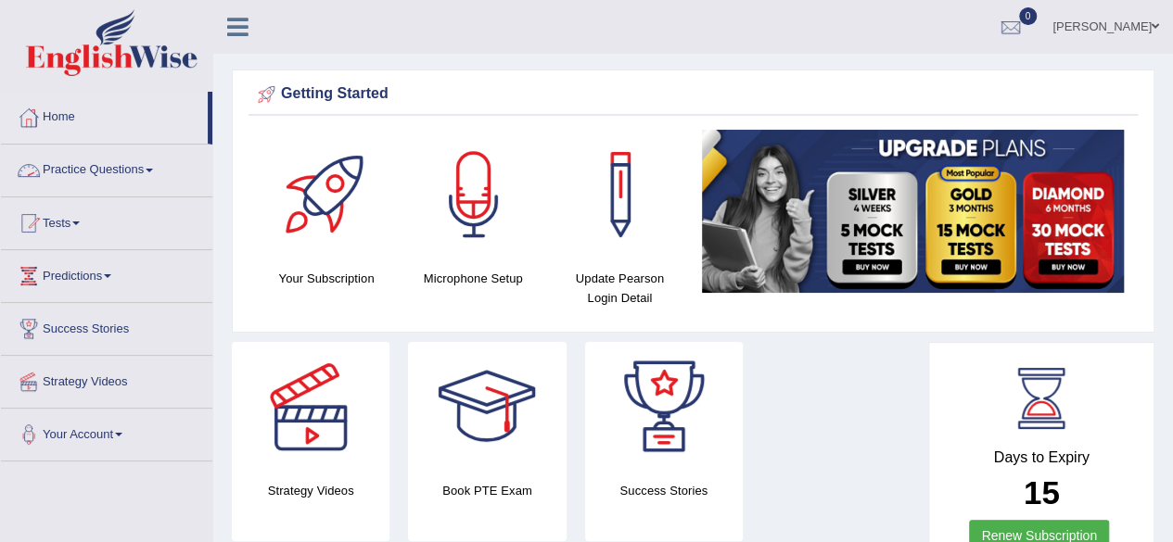
click at [81, 175] on link "Practice Questions" at bounding box center [106, 168] width 211 height 46
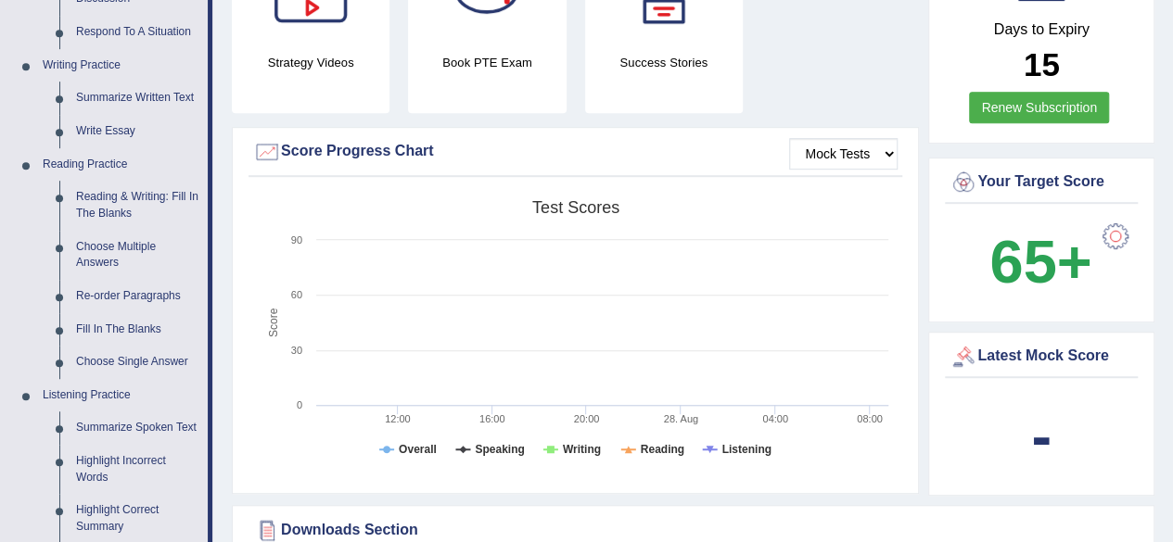
scroll to position [429, 0]
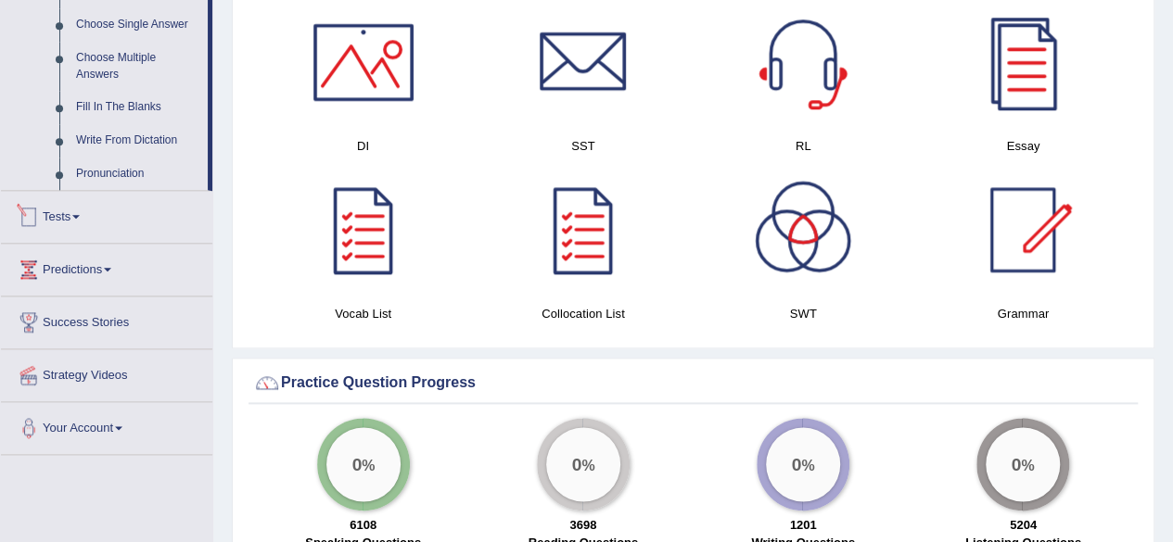
click at [76, 214] on link "Tests" at bounding box center [106, 214] width 211 height 46
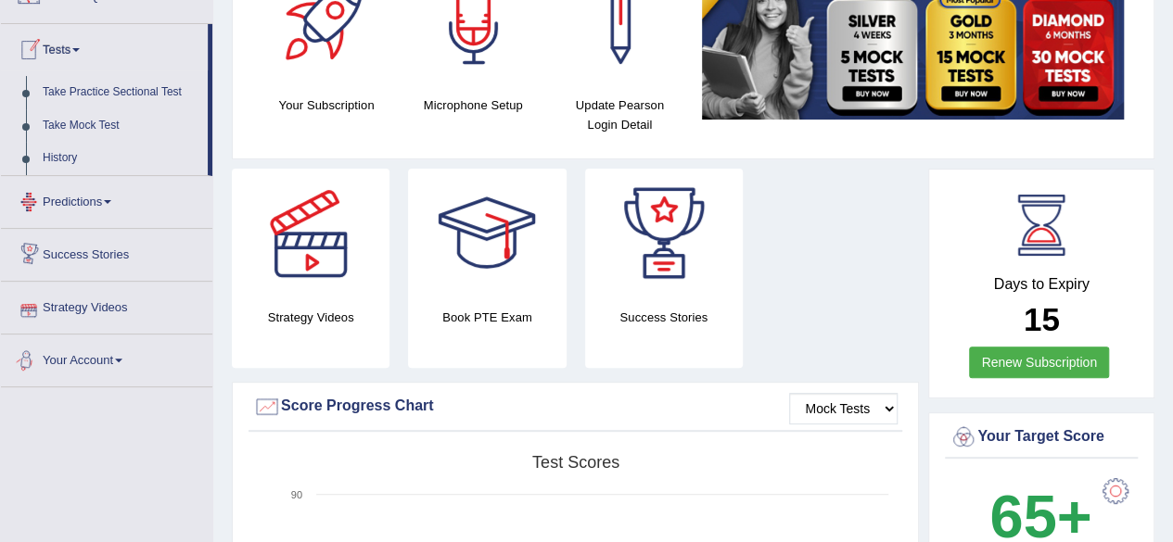
scroll to position [172, 0]
click at [102, 198] on link "Predictions" at bounding box center [106, 200] width 211 height 46
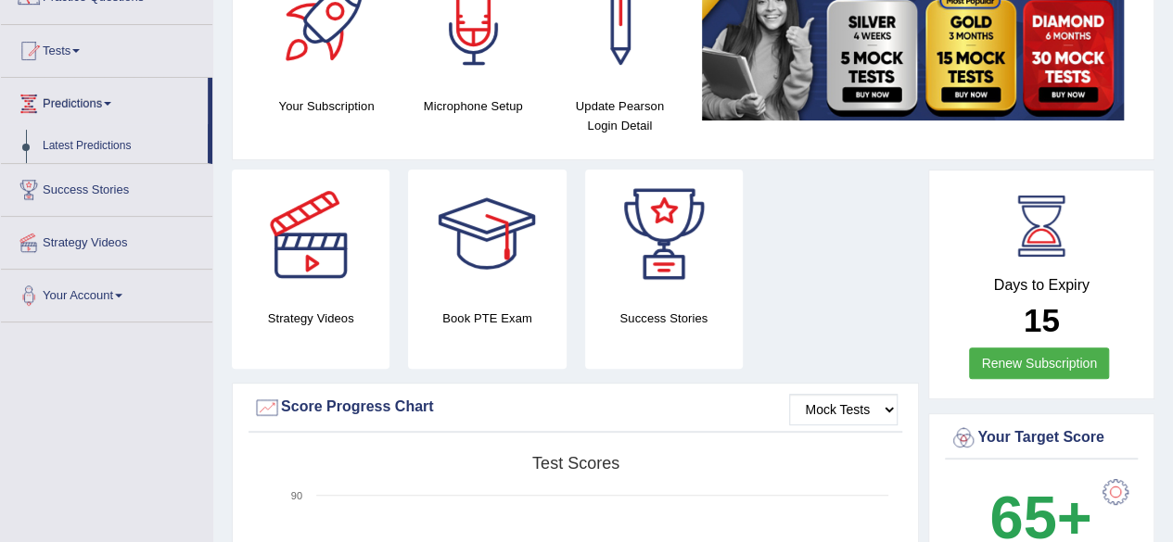
click at [117, 183] on link "Success Stories" at bounding box center [106, 187] width 211 height 46
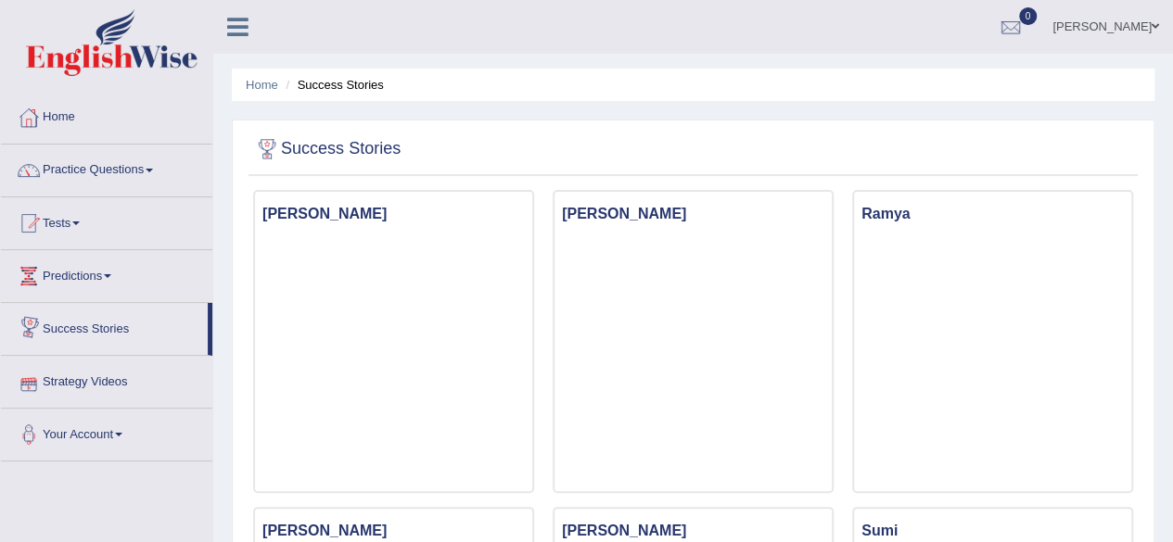
click at [94, 380] on link "Strategy Videos" at bounding box center [106, 379] width 211 height 46
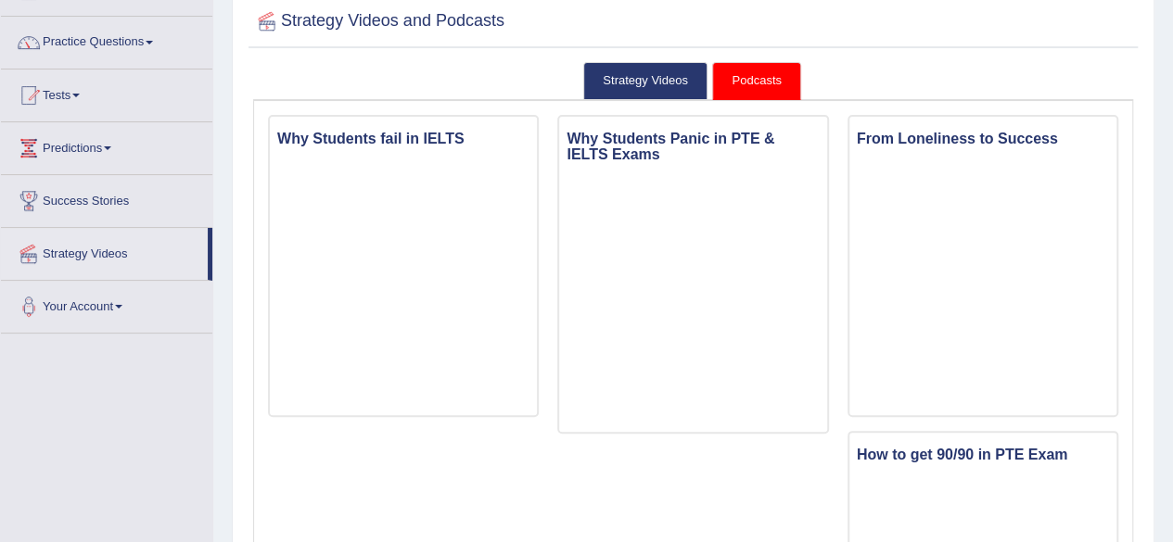
scroll to position [131, 0]
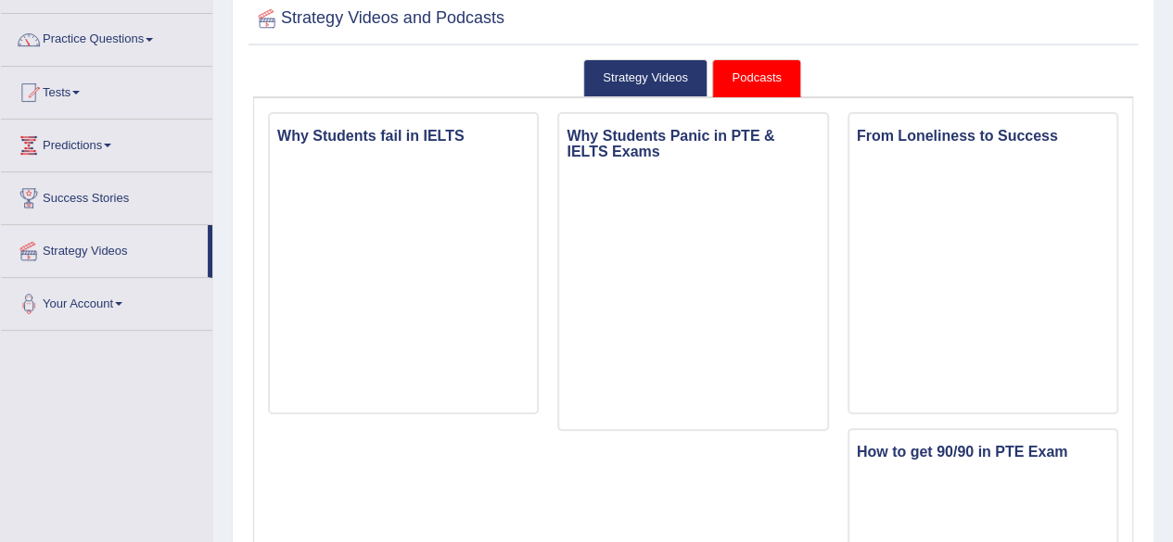
click at [100, 299] on link "Your Account" at bounding box center [106, 301] width 211 height 46
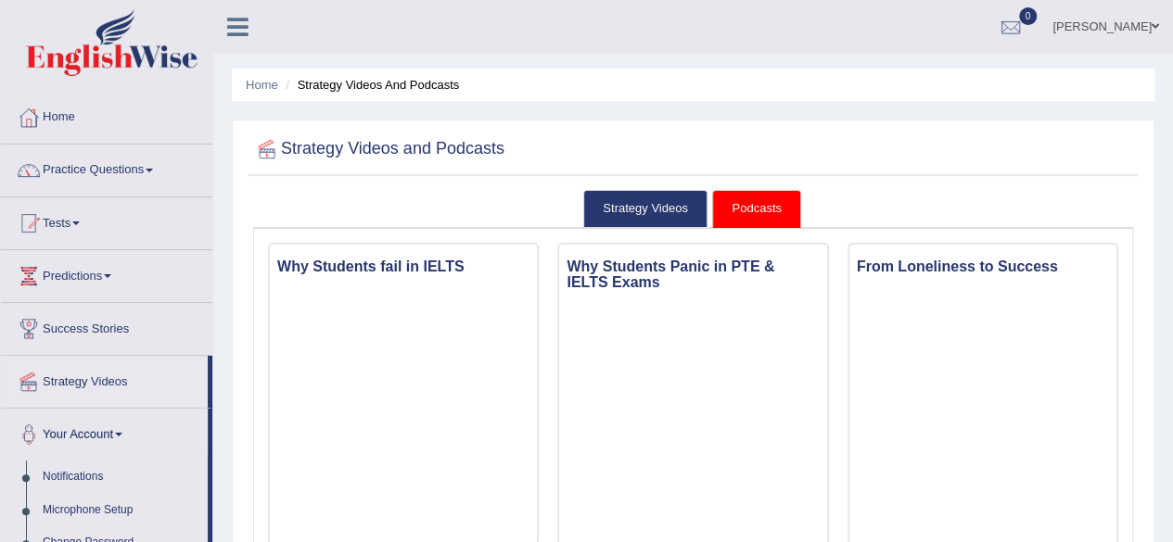
scroll to position [5, 0]
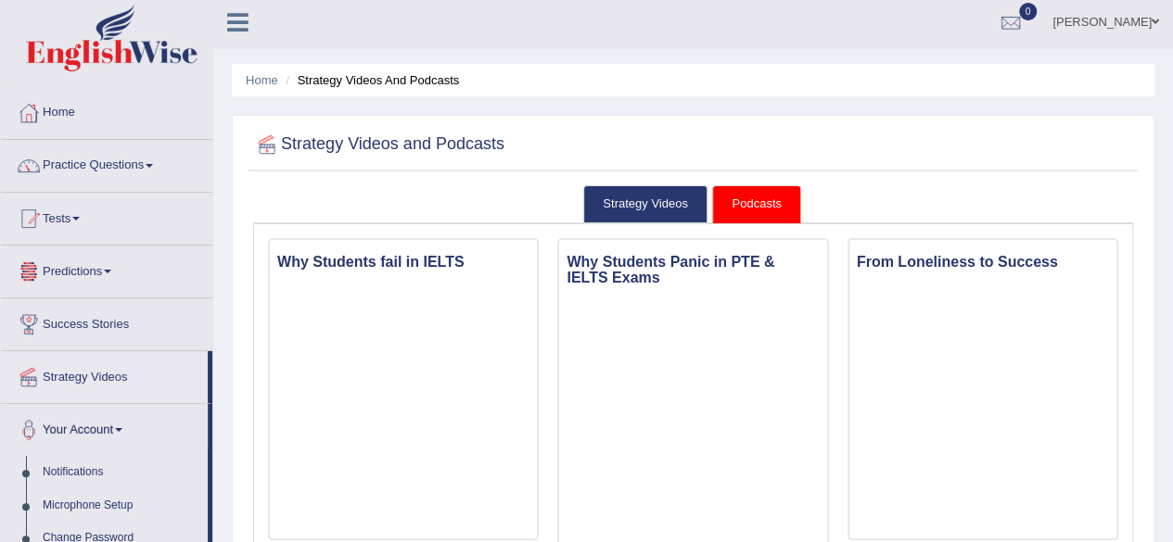
click at [753, 201] on link "Podcasts" at bounding box center [756, 204] width 88 height 38
click at [643, 197] on link "Strategy Videos" at bounding box center [645, 204] width 124 height 38
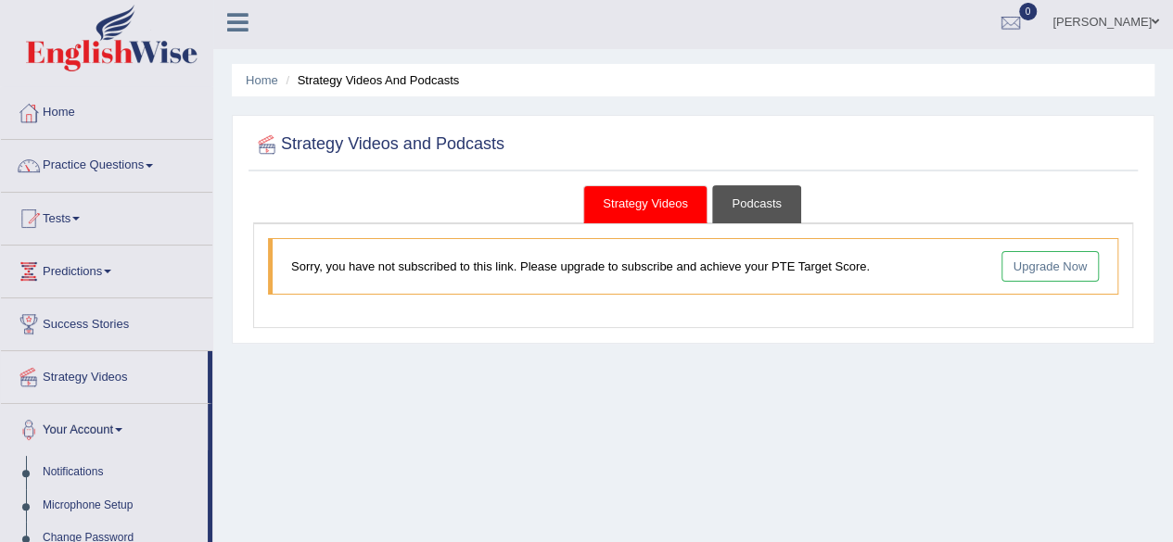
click at [755, 203] on link "Podcasts" at bounding box center [756, 204] width 88 height 38
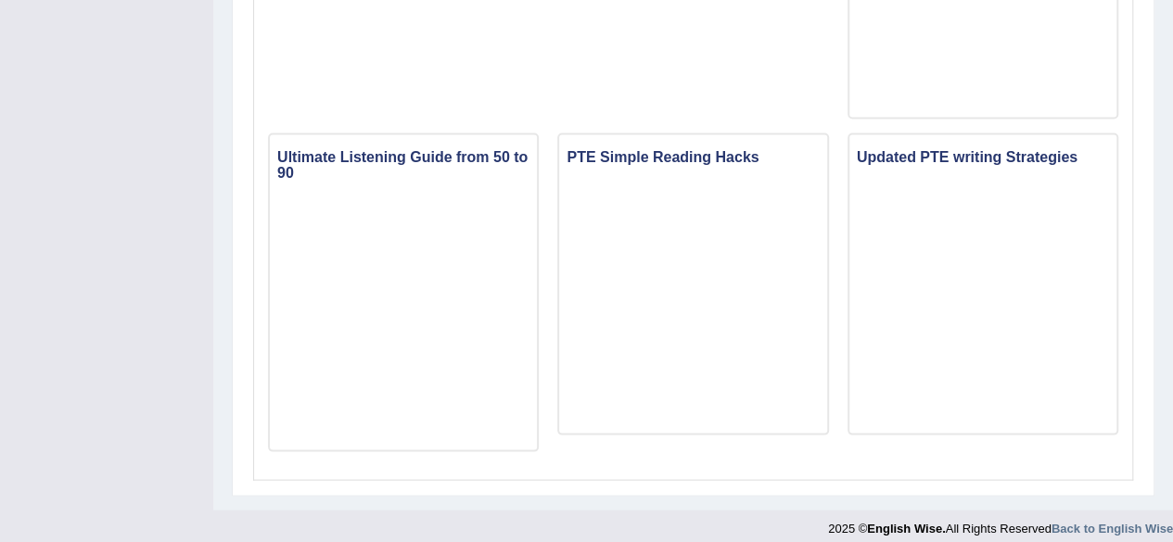
scroll to position [0, 0]
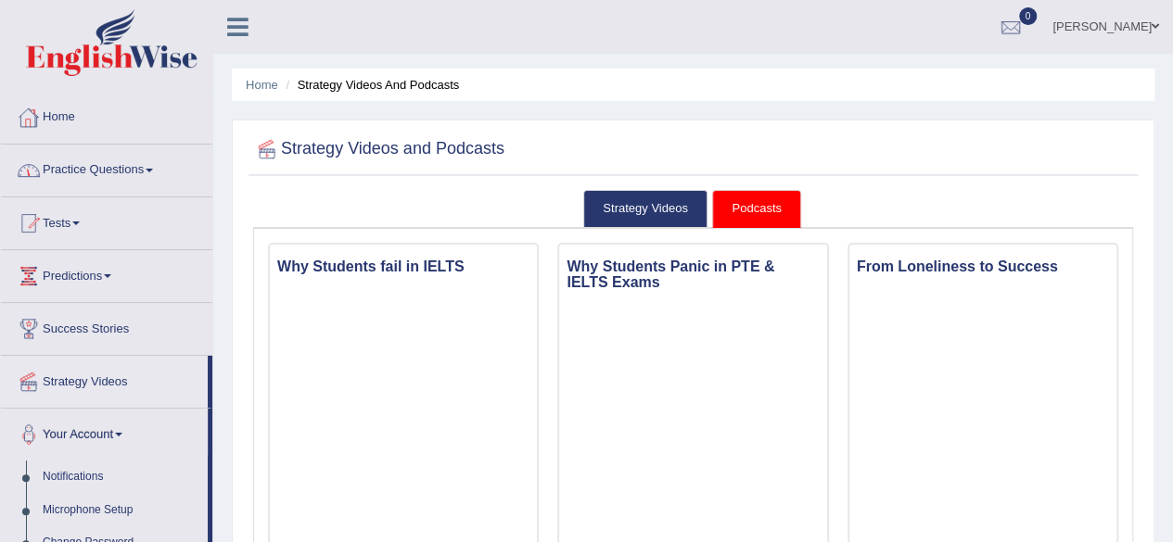
click at [69, 113] on link "Home" at bounding box center [106, 115] width 211 height 46
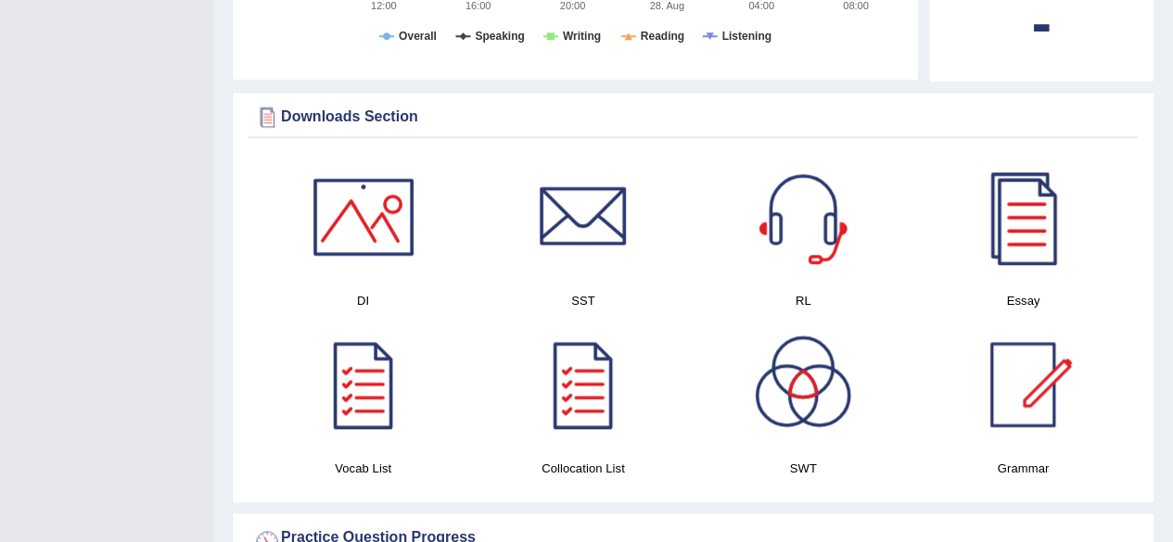
scroll to position [841, 0]
click at [371, 232] on div at bounding box center [363, 218] width 130 height 130
click at [807, 210] on div at bounding box center [803, 218] width 130 height 130
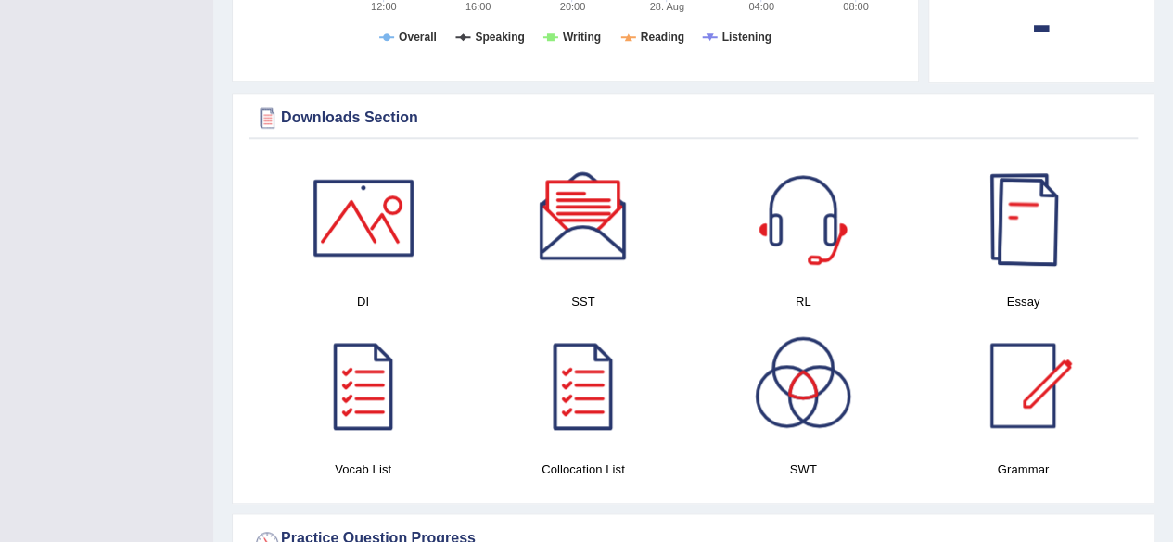
click at [1037, 231] on div at bounding box center [1023, 218] width 130 height 130
click at [572, 236] on div at bounding box center [583, 218] width 130 height 130
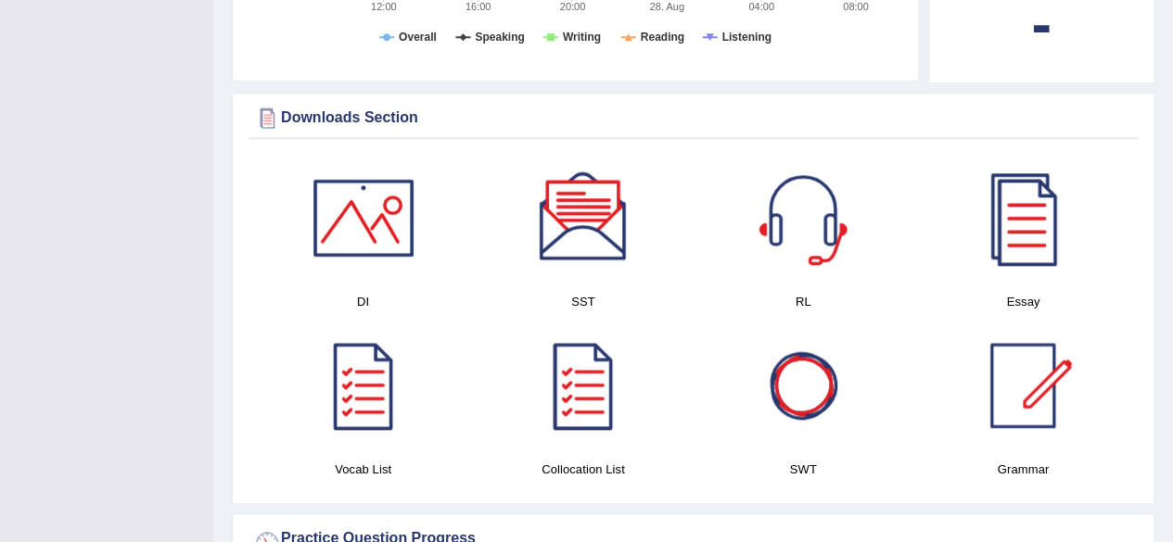
click at [808, 403] on div at bounding box center [803, 386] width 130 height 130
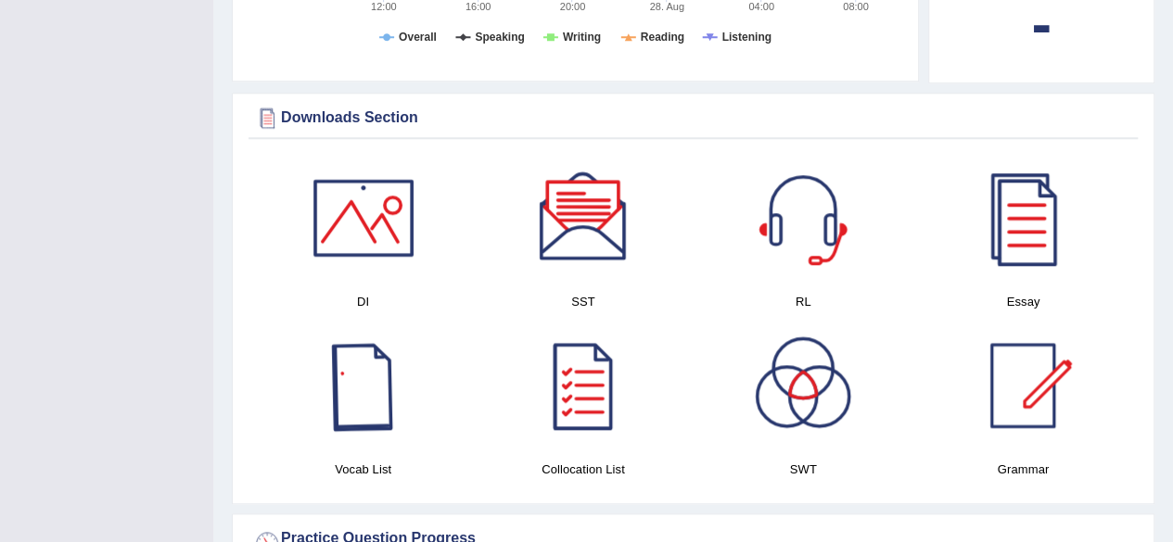
click at [362, 388] on div at bounding box center [363, 386] width 130 height 130
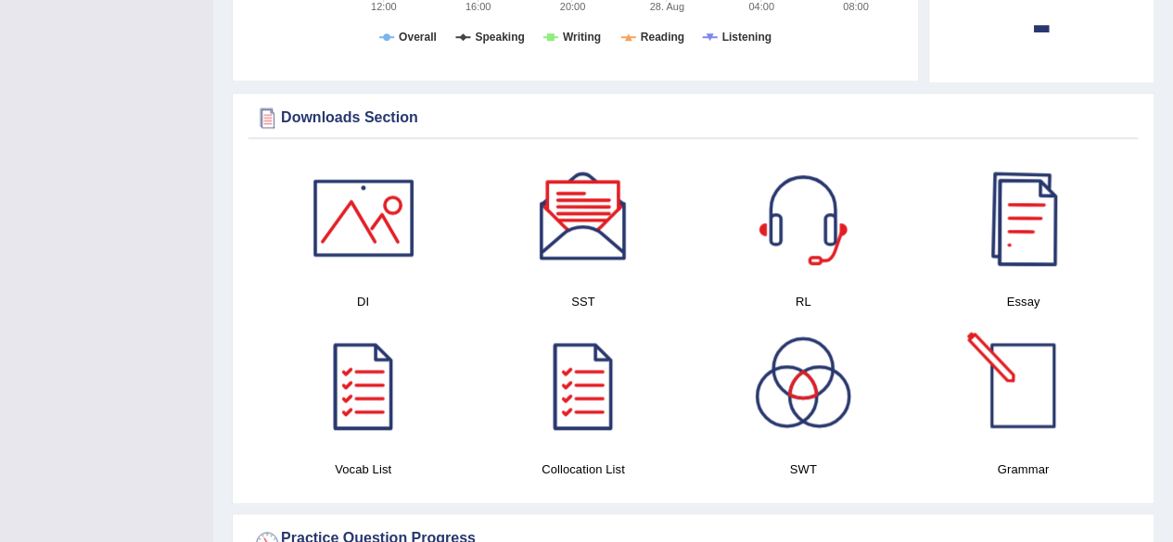
click at [1005, 370] on div at bounding box center [1023, 386] width 130 height 130
